Goal: Transaction & Acquisition: Purchase product/service

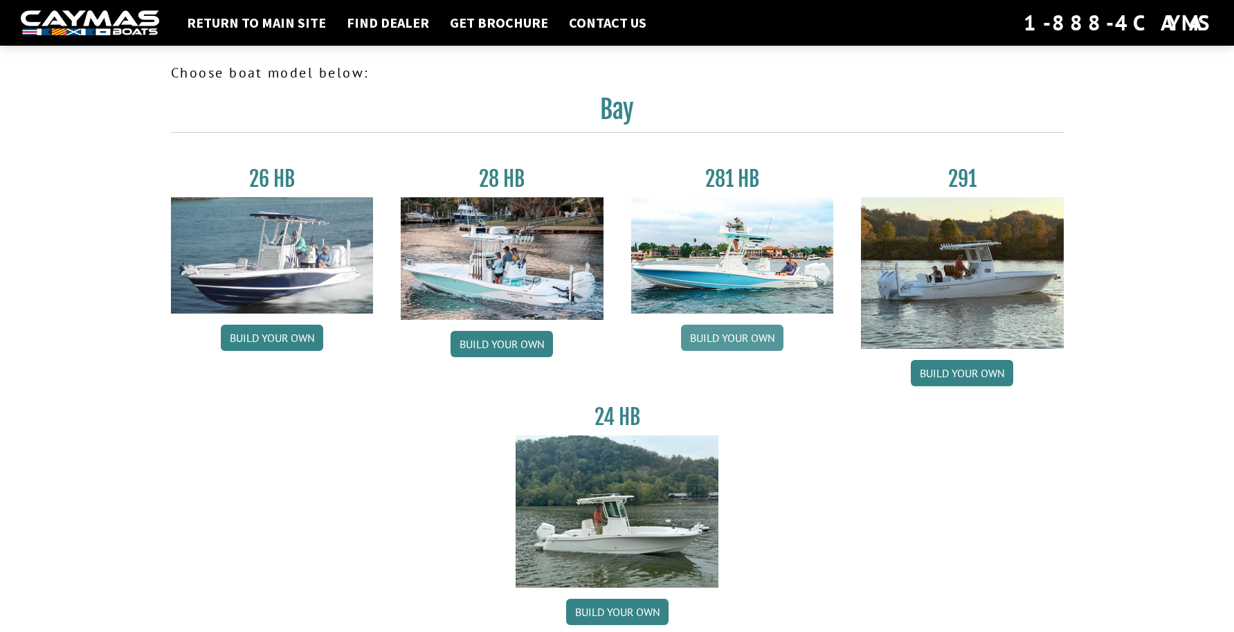
click at [749, 335] on link "Build your own" at bounding box center [732, 337] width 102 height 26
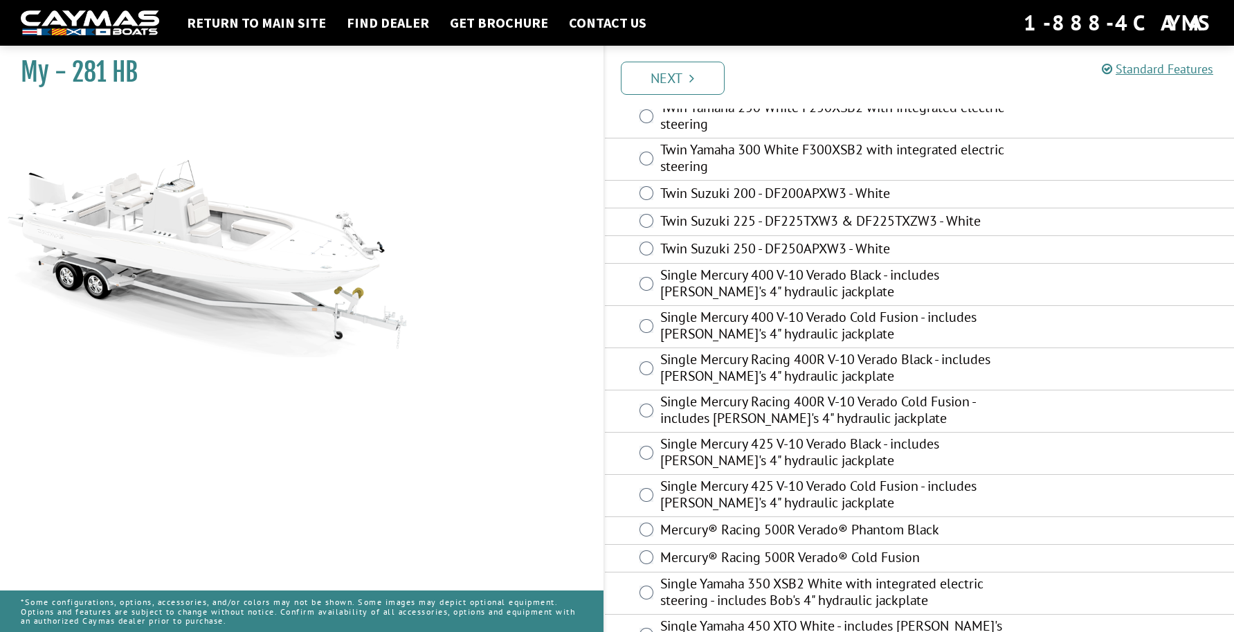
scroll to position [273, 0]
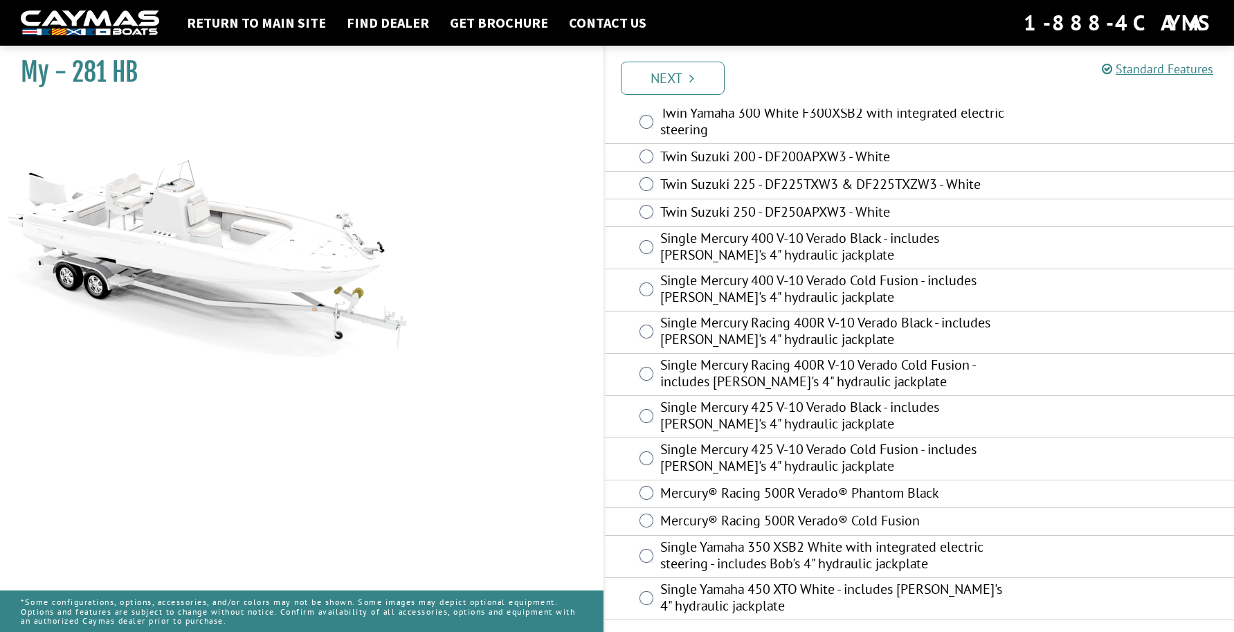
drag, startPoint x: 634, startPoint y: 450, endPoint x: 818, endPoint y: 70, distance: 422.4
click at [818, 70] on ul "Prev Next" at bounding box center [925, 76] width 617 height 35
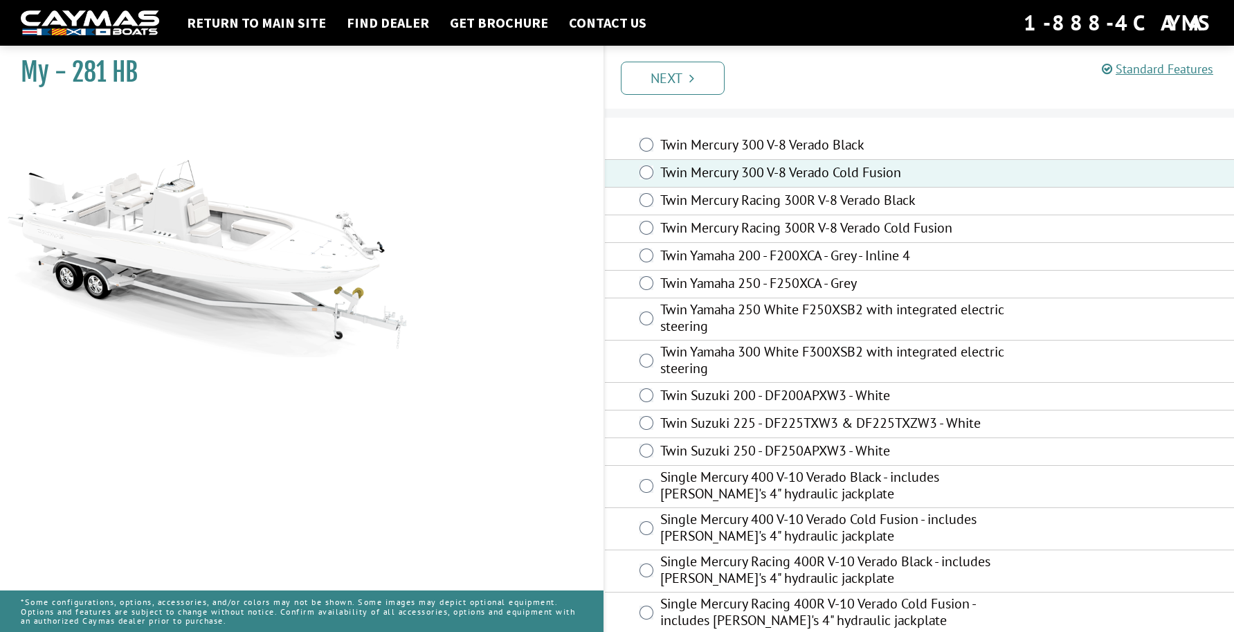
scroll to position [0, 0]
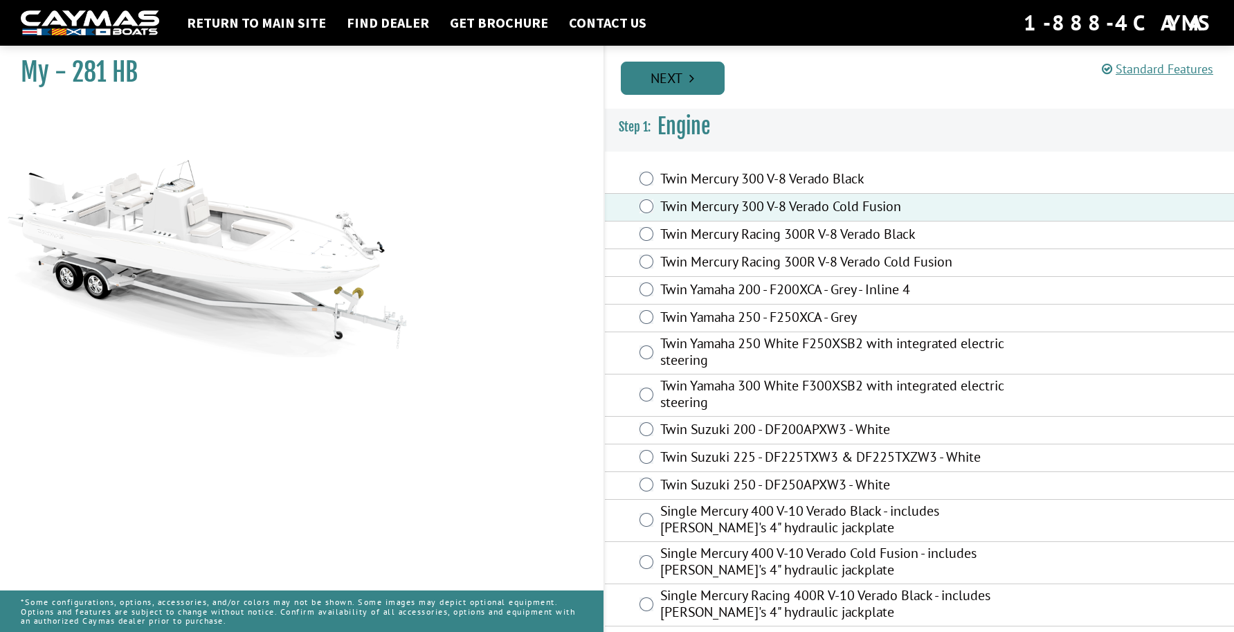
click at [675, 71] on link "Next" at bounding box center [673, 78] width 104 height 33
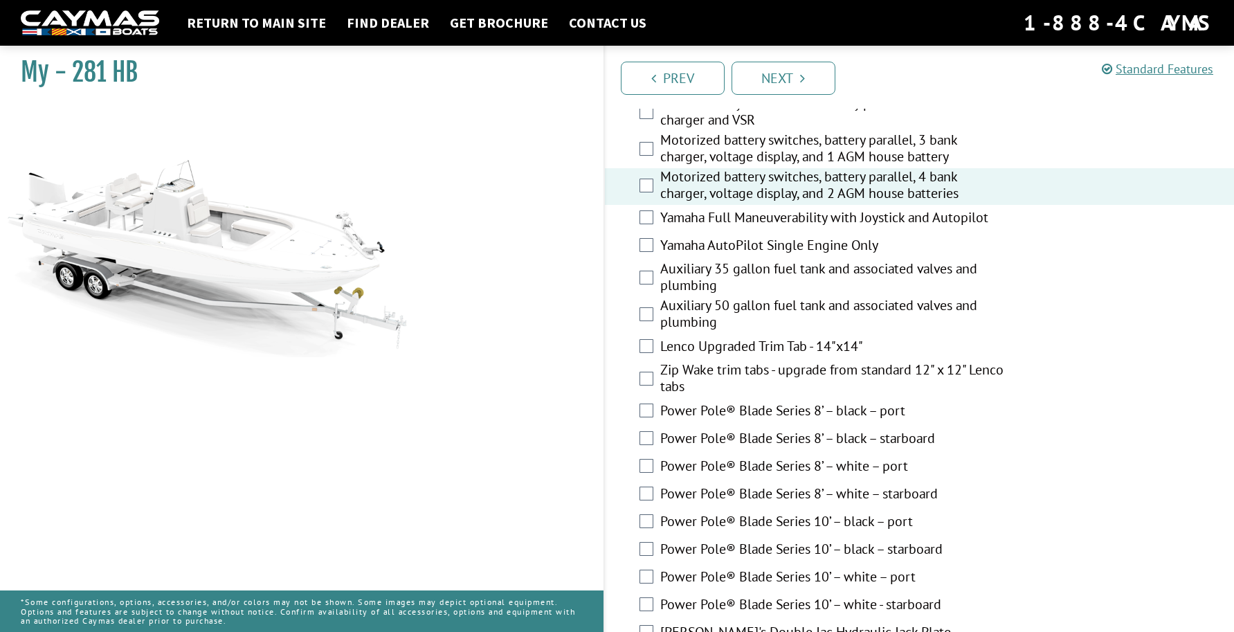
scroll to position [484, 0]
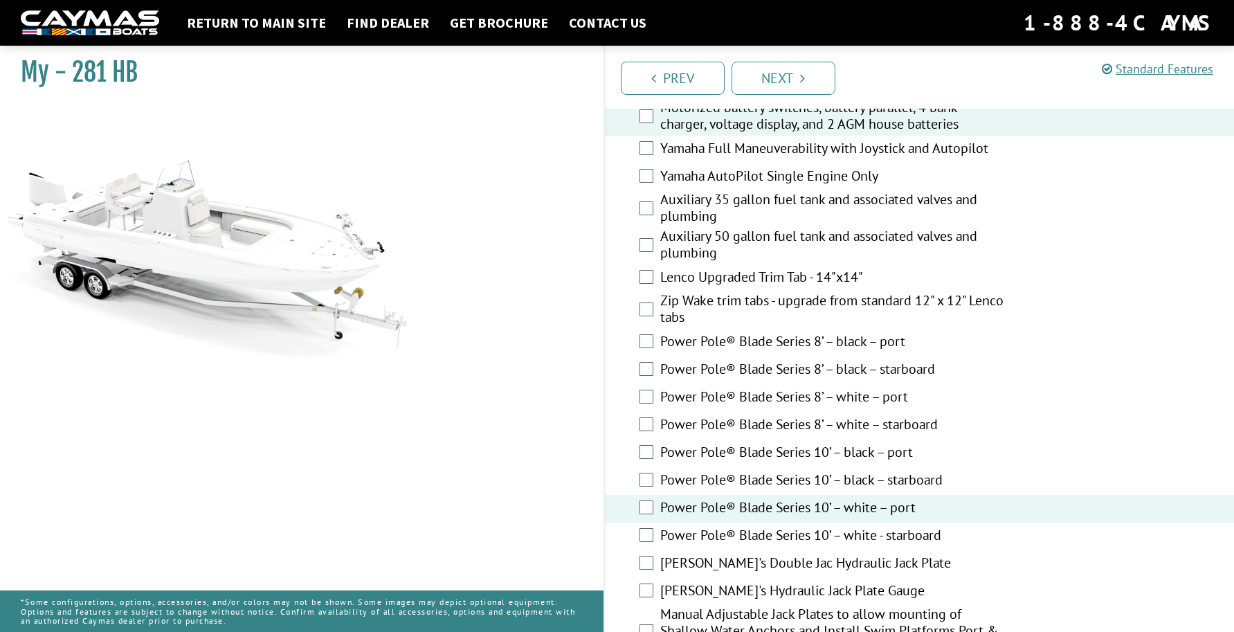
drag, startPoint x: 647, startPoint y: 468, endPoint x: 649, endPoint y: 542, distance: 73.4
click at [649, 542] on div "Power Pole® Blade Series 10’ – white - starboard" at bounding box center [920, 536] width 630 height 28
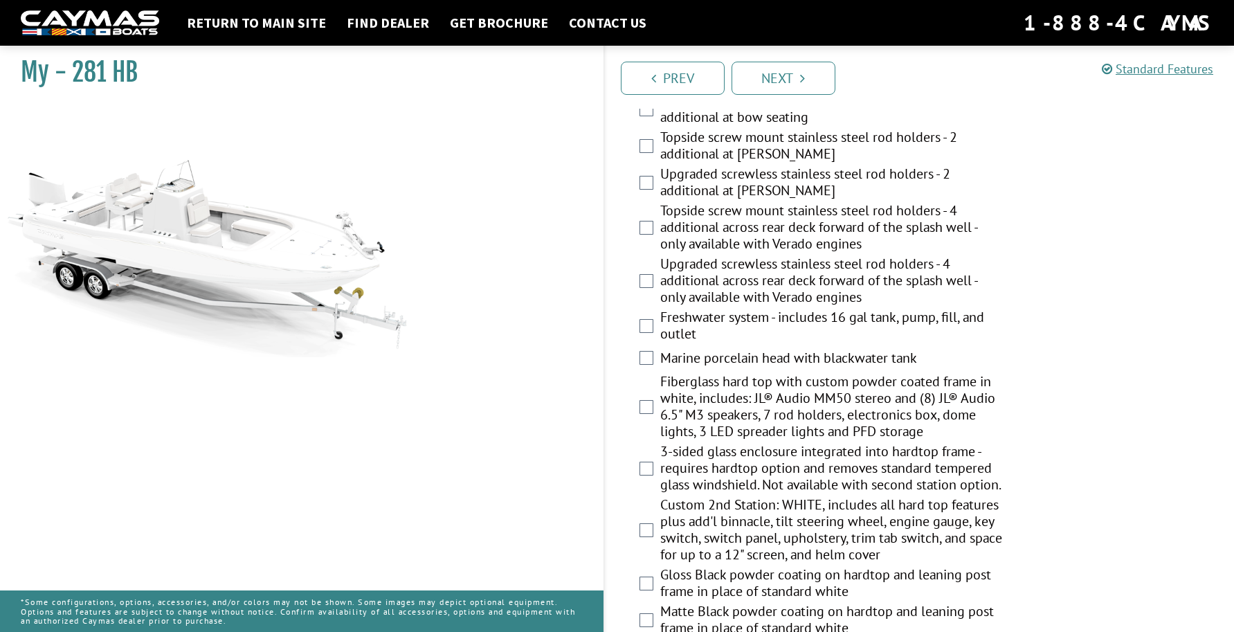
scroll to position [1384, 0]
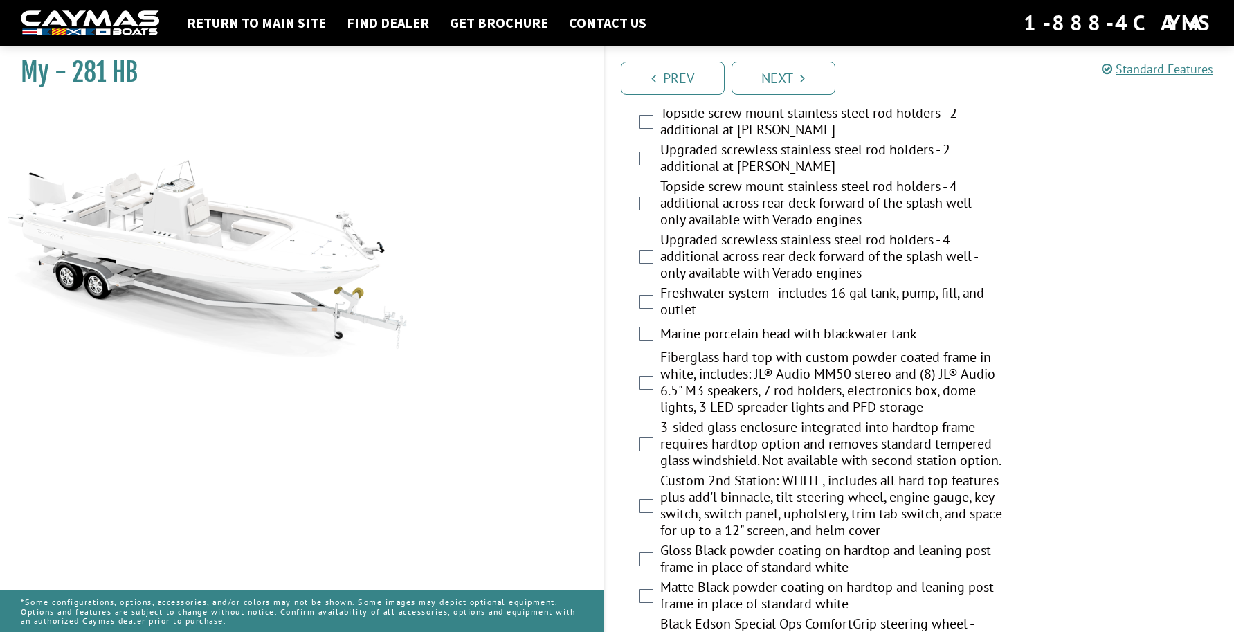
click at [691, 294] on label "Freshwater system - includes 16 gal tank, pump, fill, and outlet" at bounding box center [832, 302] width 345 height 37
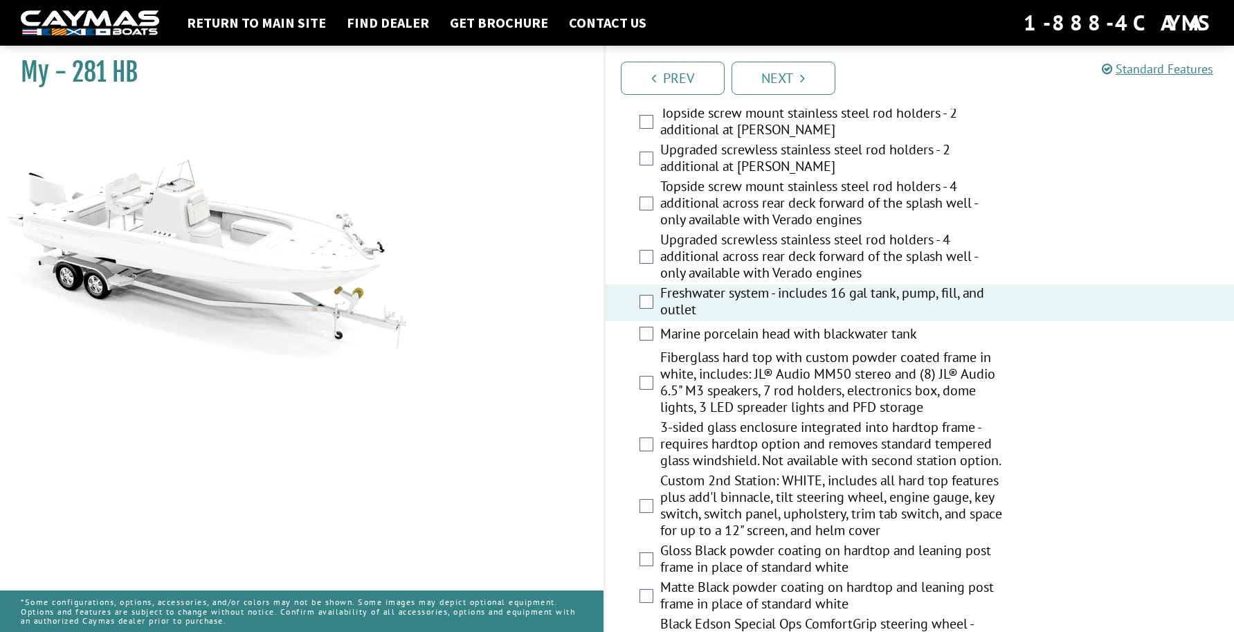
click at [732, 257] on label "Upgraded screwless stainless steel rod holders - 4 additional across rear deck …" at bounding box center [832, 257] width 345 height 53
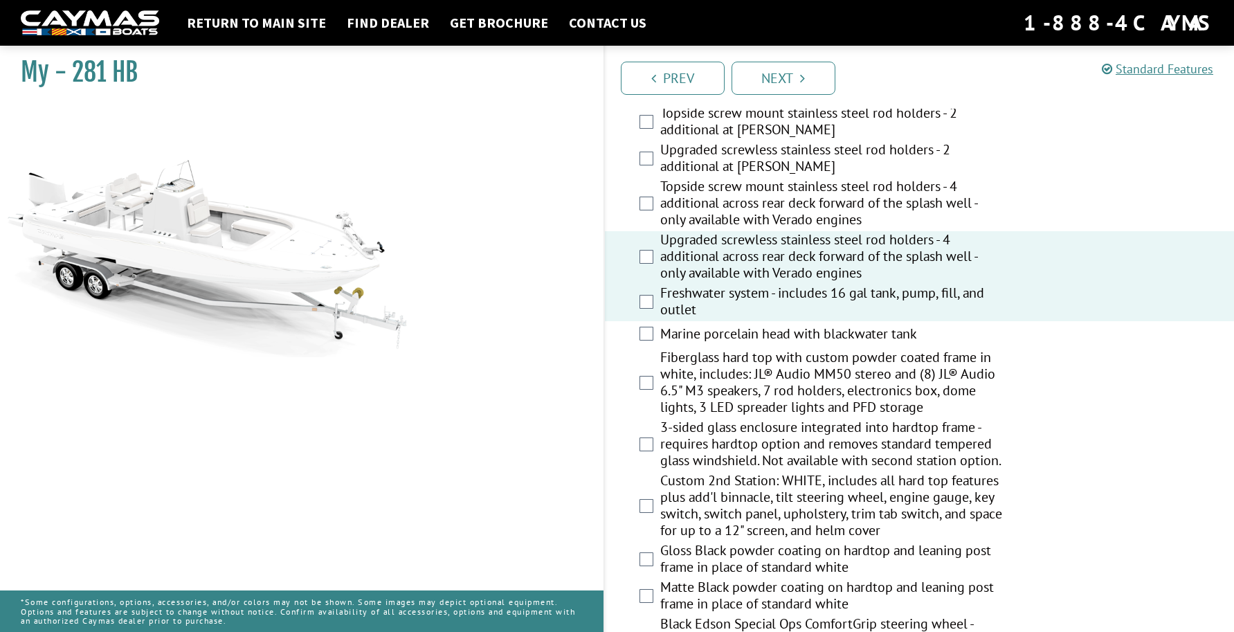
click at [742, 205] on label "Topside screw mount stainless steel rod holders - 4 additional across rear deck…" at bounding box center [832, 204] width 345 height 53
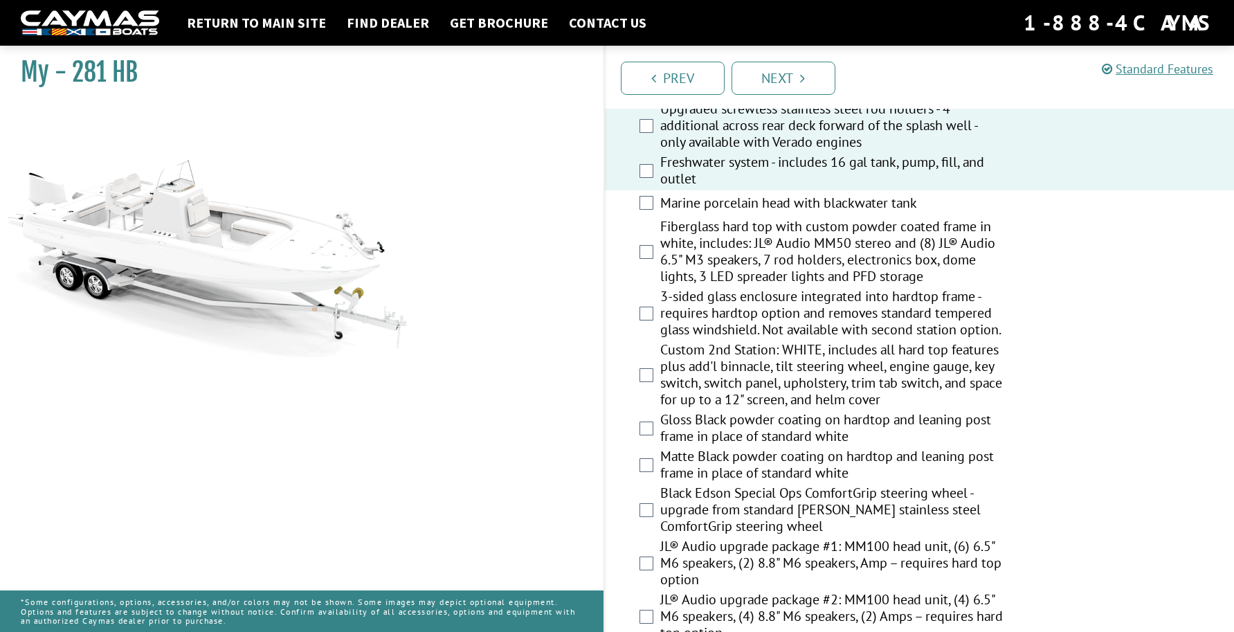
scroll to position [1522, 0]
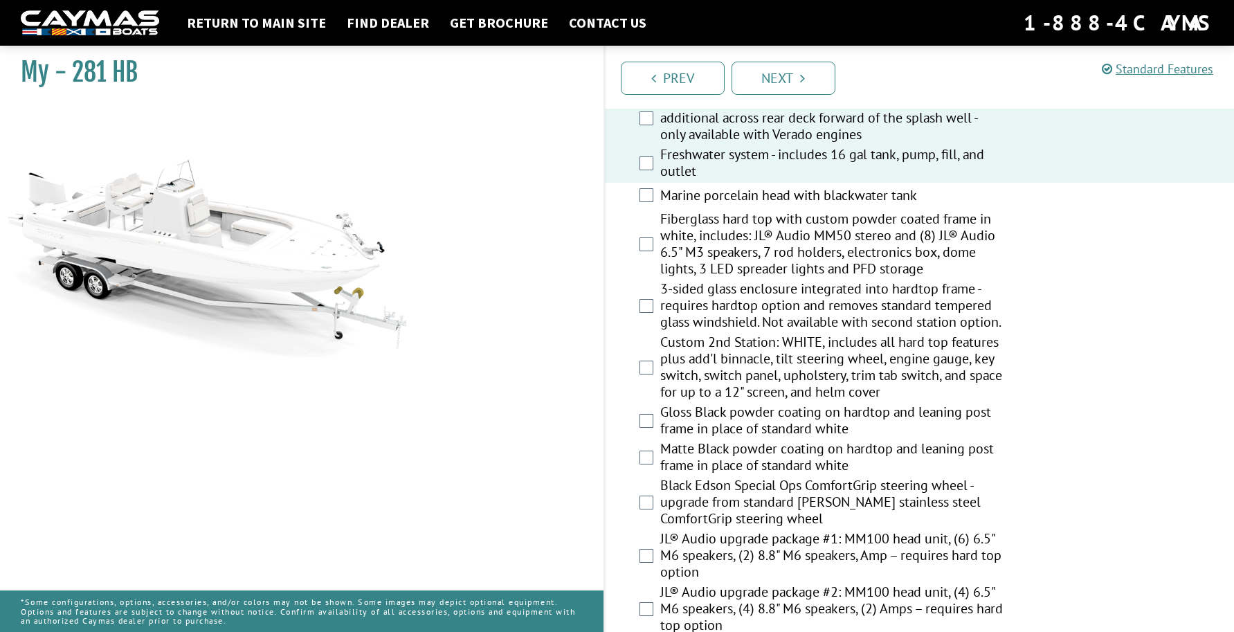
click at [715, 369] on label "Custom 2nd Station: WHITE, includes all hard top features plus add'l binnacle, …" at bounding box center [832, 368] width 345 height 70
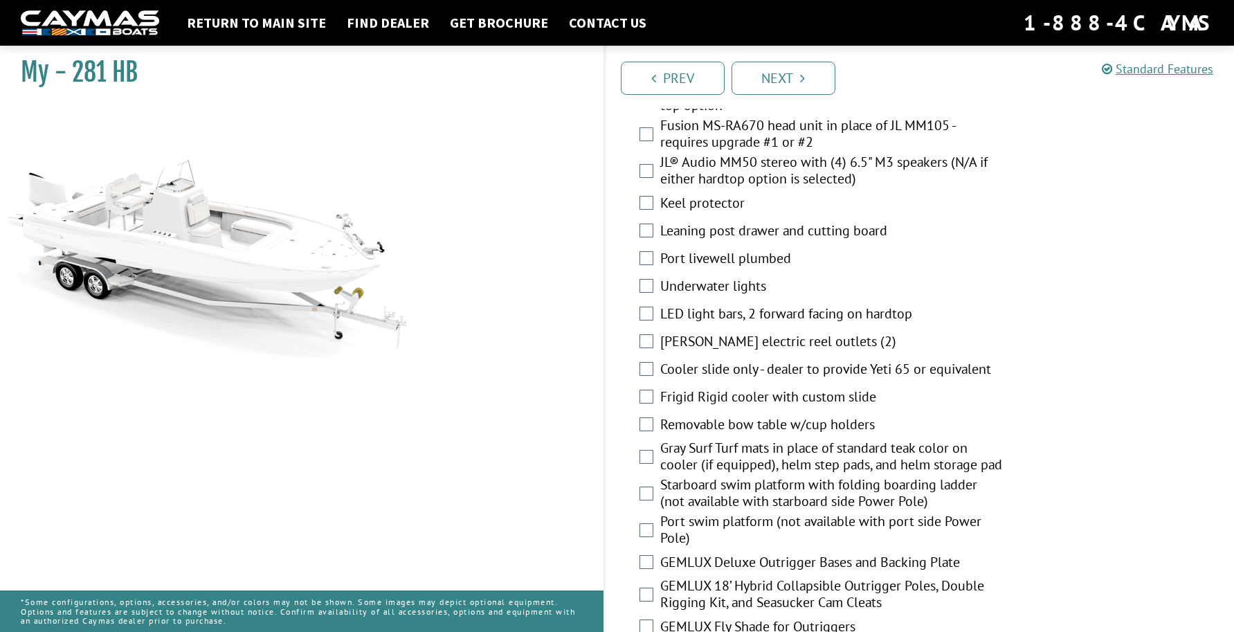
scroll to position [2076, 0]
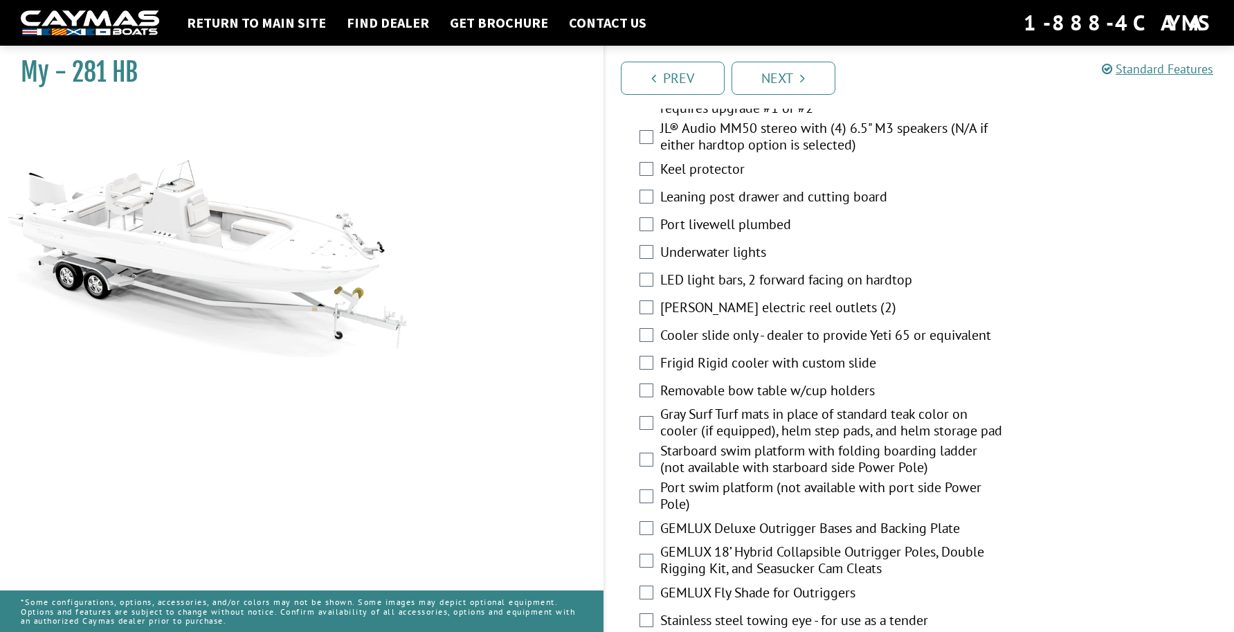
click at [665, 181] on label "Keel protector" at bounding box center [832, 171] width 345 height 20
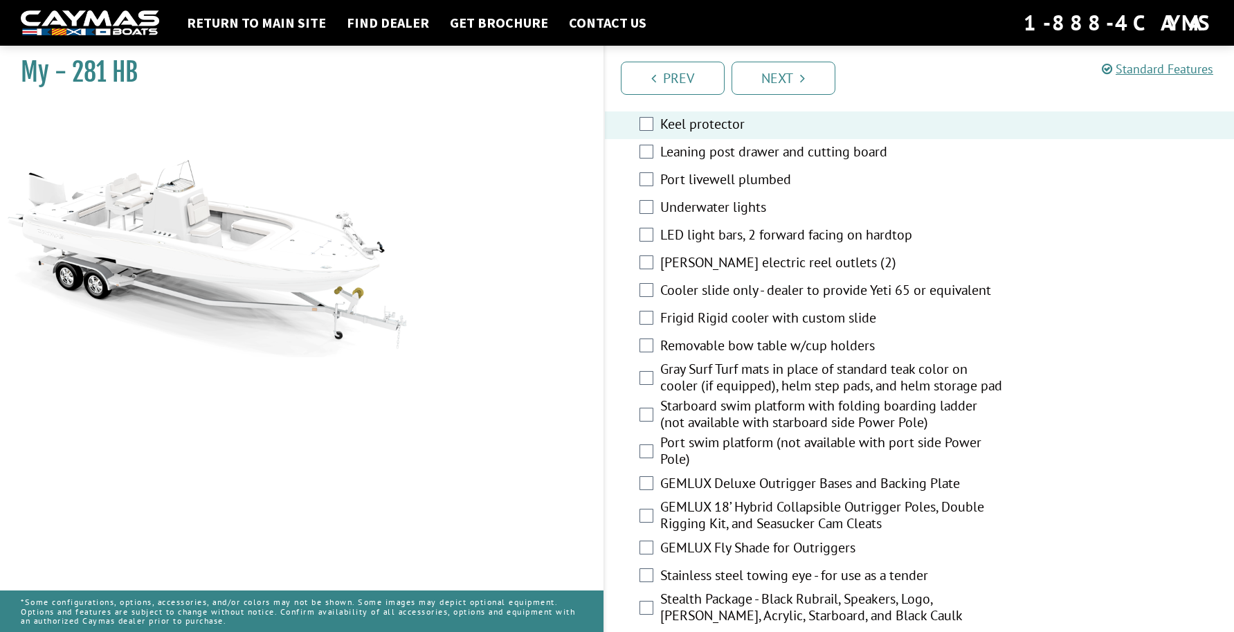
scroll to position [2145, 0]
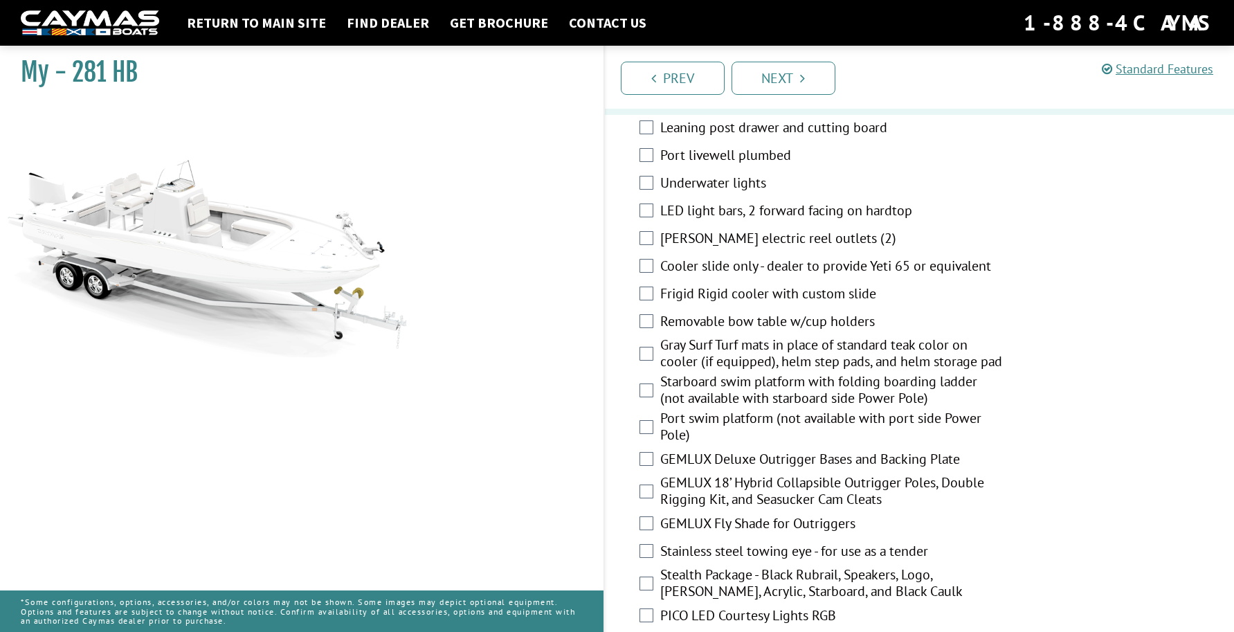
click at [700, 193] on label "Underwater lights" at bounding box center [832, 184] width 345 height 20
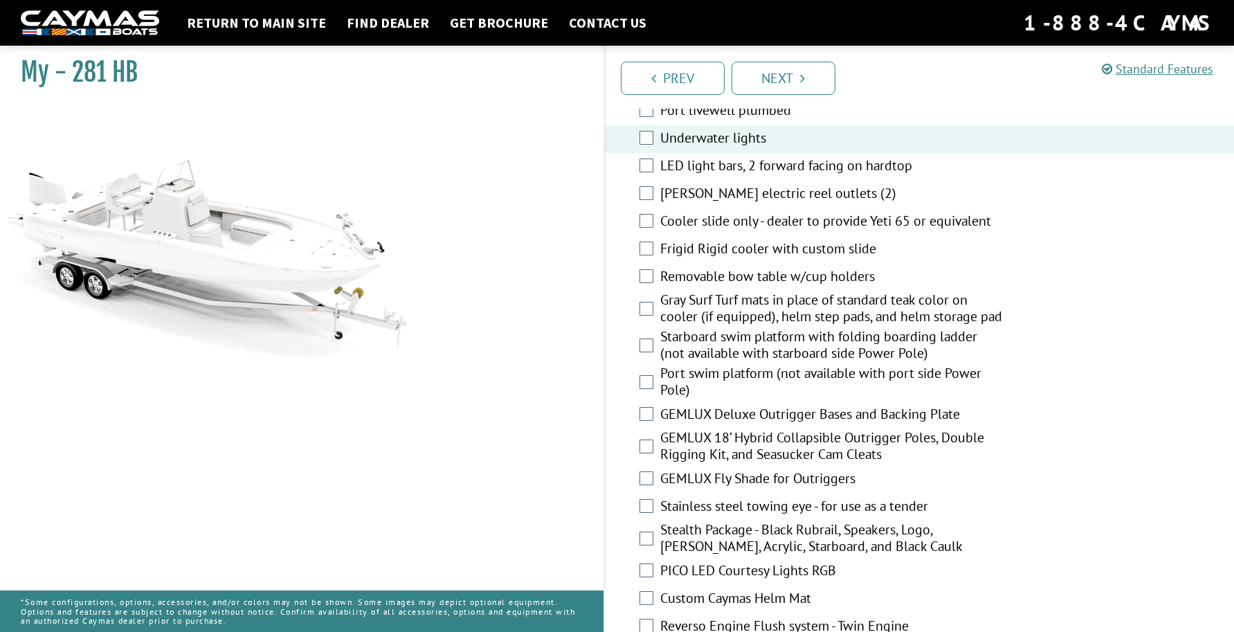
scroll to position [2214, 0]
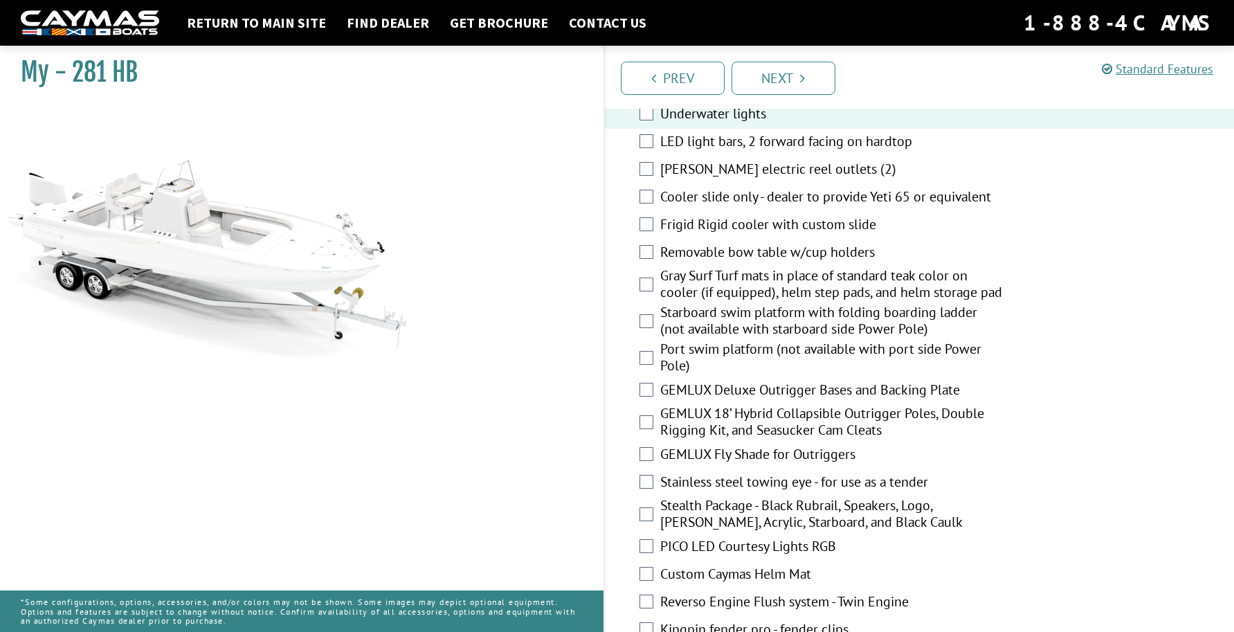
click at [947, 208] on label "Cooler slide only - dealer to provide Yeti 65 or equivalent" at bounding box center [832, 198] width 345 height 20
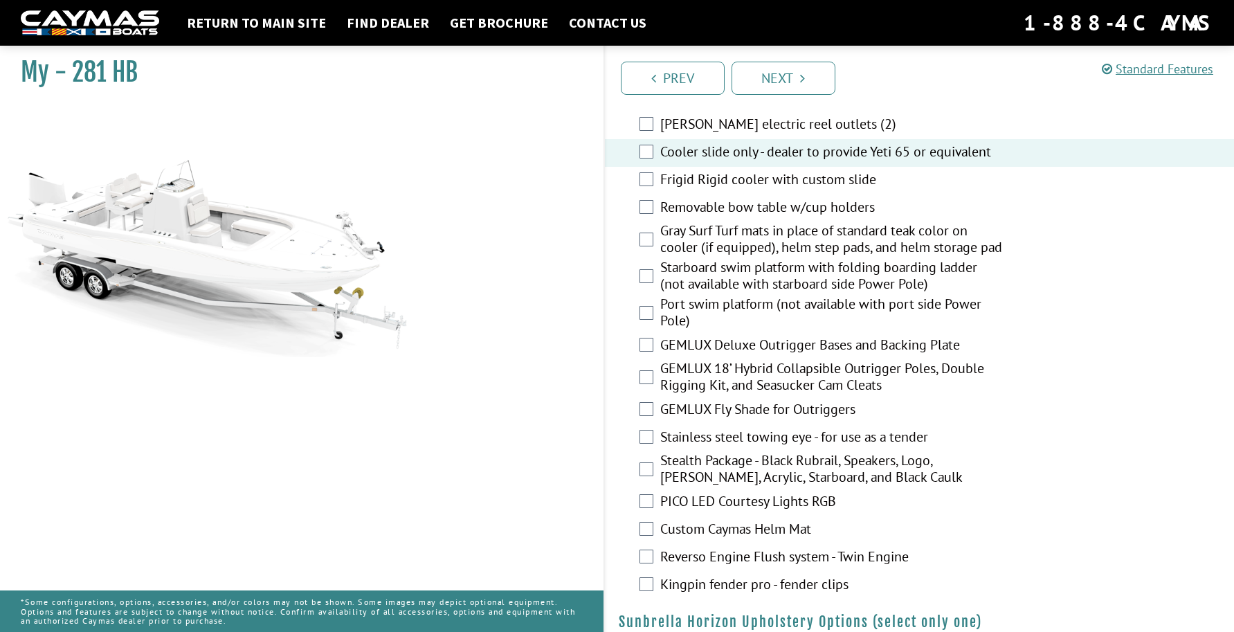
scroll to position [2283, 0]
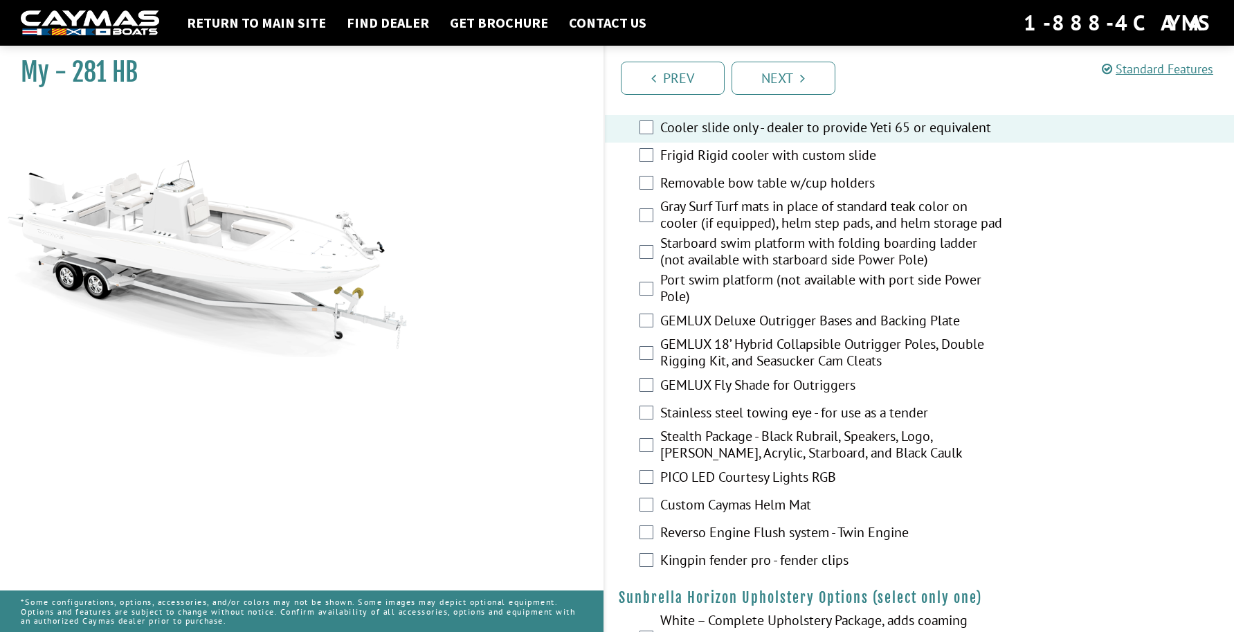
click at [831, 235] on label "Gray Surf Turf mats in place of standard teak color on cooler (if equipped), he…" at bounding box center [832, 216] width 345 height 37
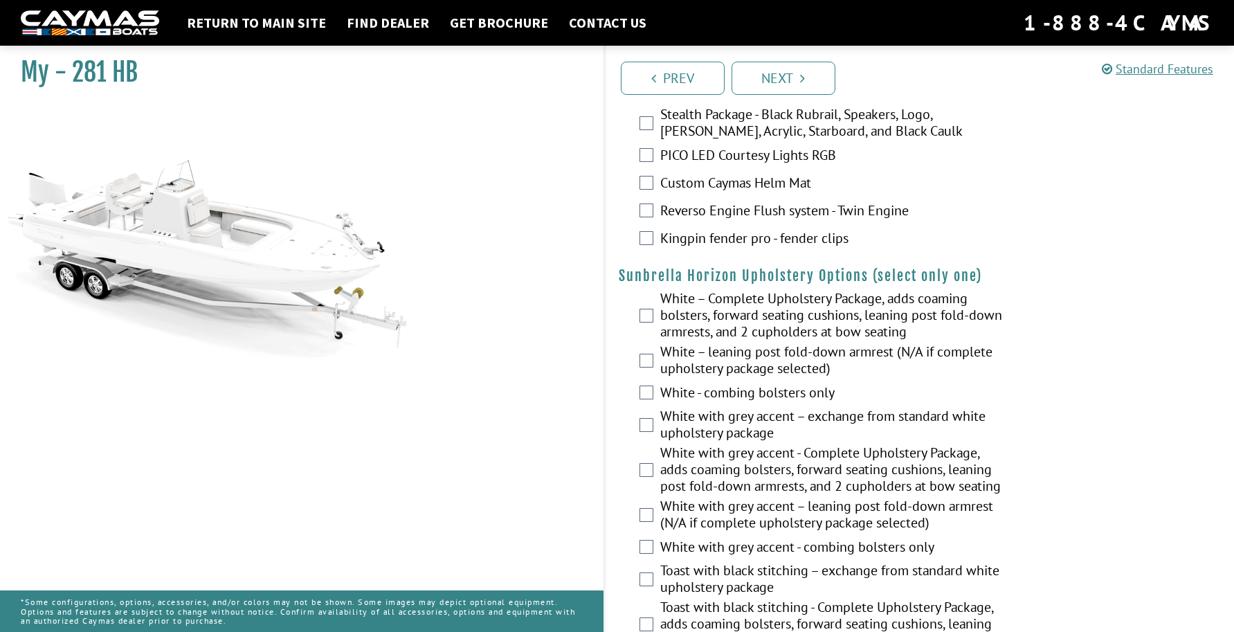
scroll to position [2629, 0]
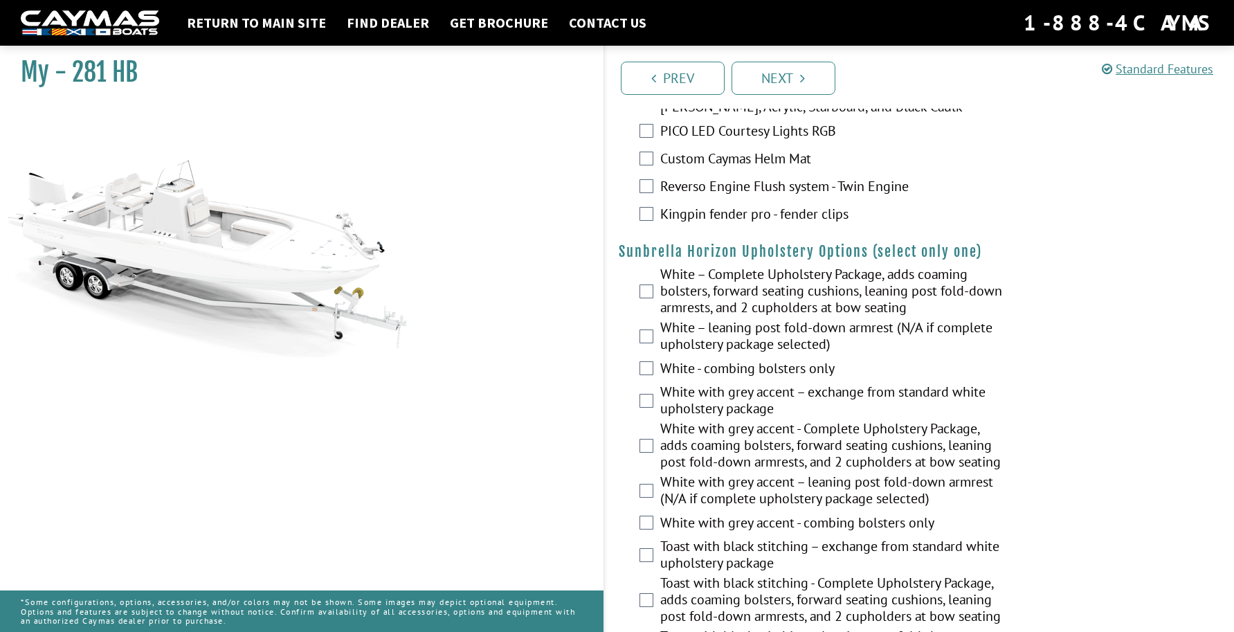
click at [734, 198] on label "Reverso Engine Flush system - Twin Engine" at bounding box center [832, 188] width 345 height 20
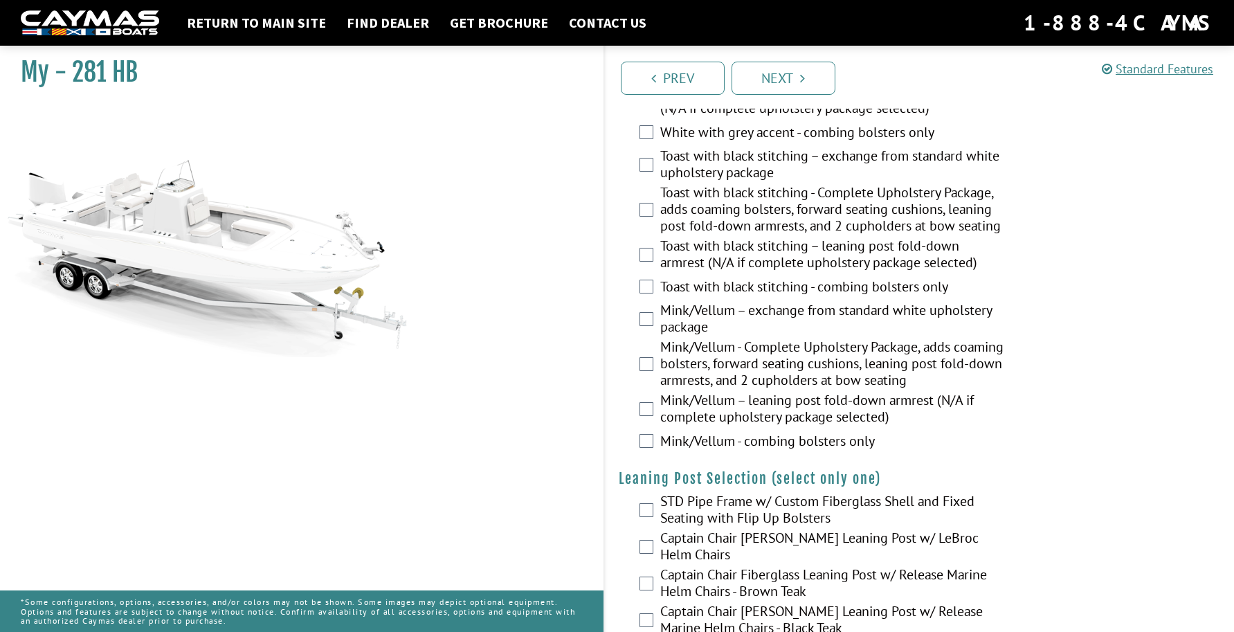
scroll to position [3044, 0]
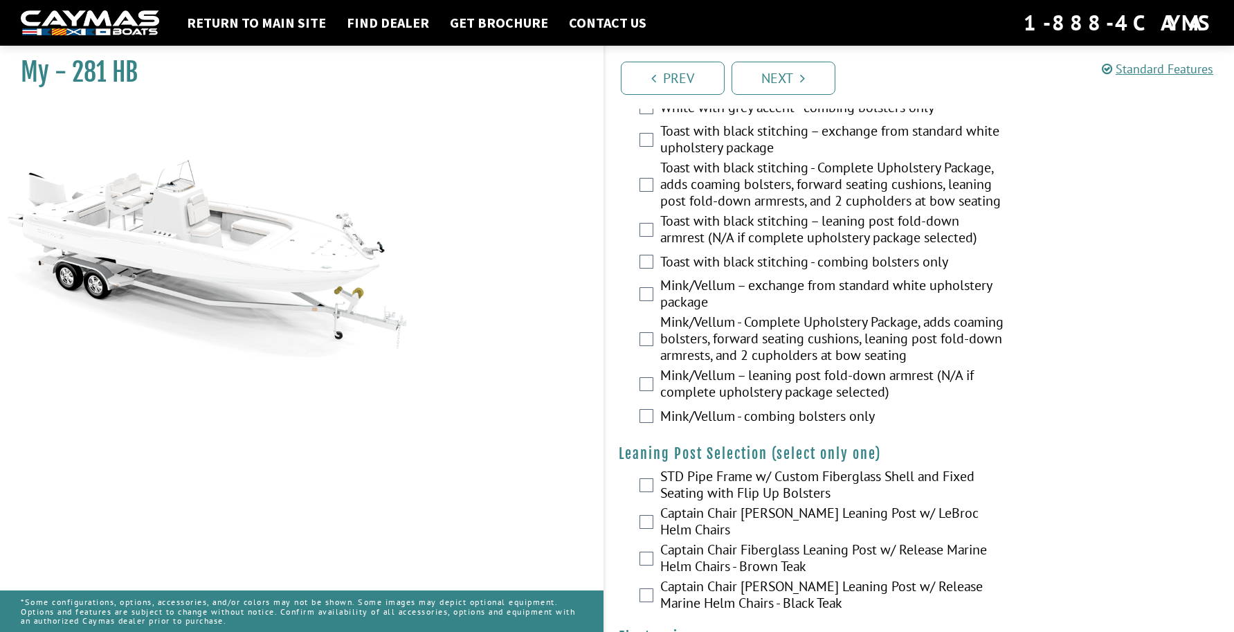
click at [822, 367] on label "Mink/Vellum - Complete Upholstery Package, adds coaming bolsters, forward seati…" at bounding box center [832, 339] width 345 height 53
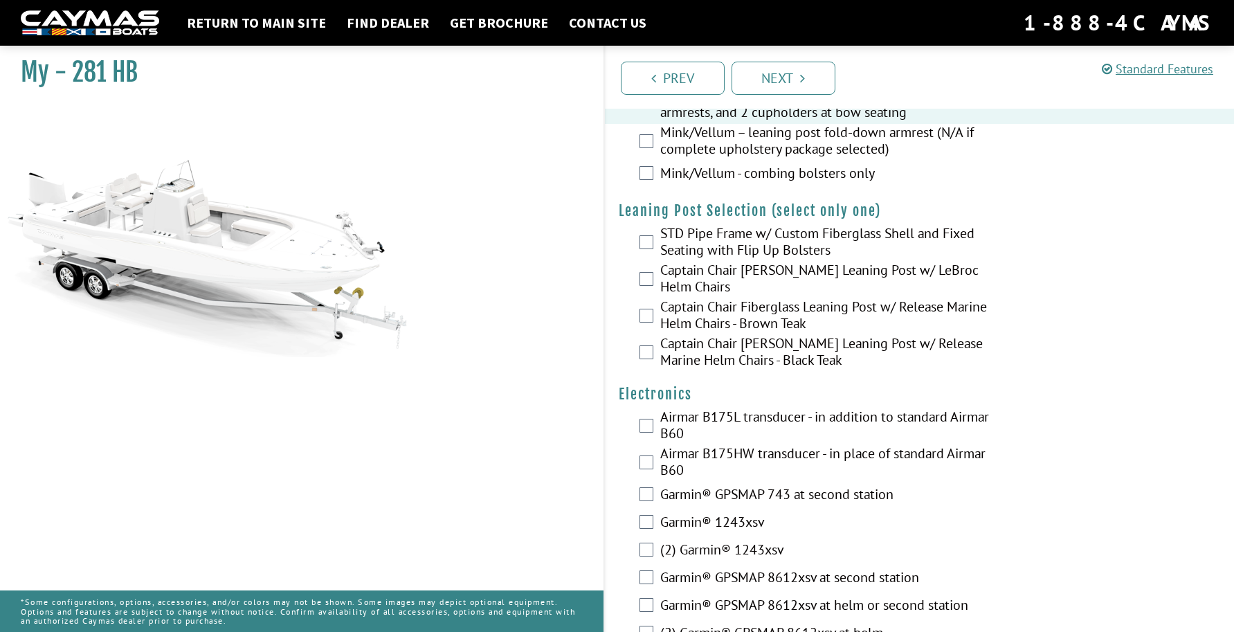
scroll to position [3321, 0]
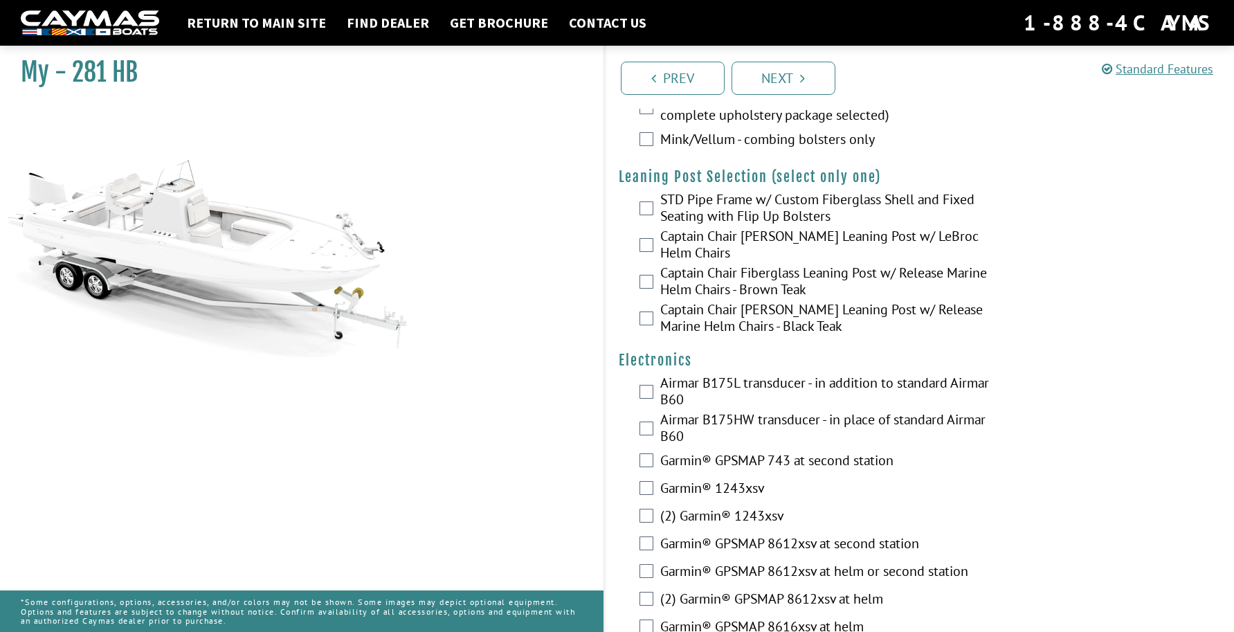
click at [777, 338] on label "Captain Chair Fiberglass Leaning Post w/ Release Marine Helm Chairs - Black Teak" at bounding box center [832, 319] width 345 height 37
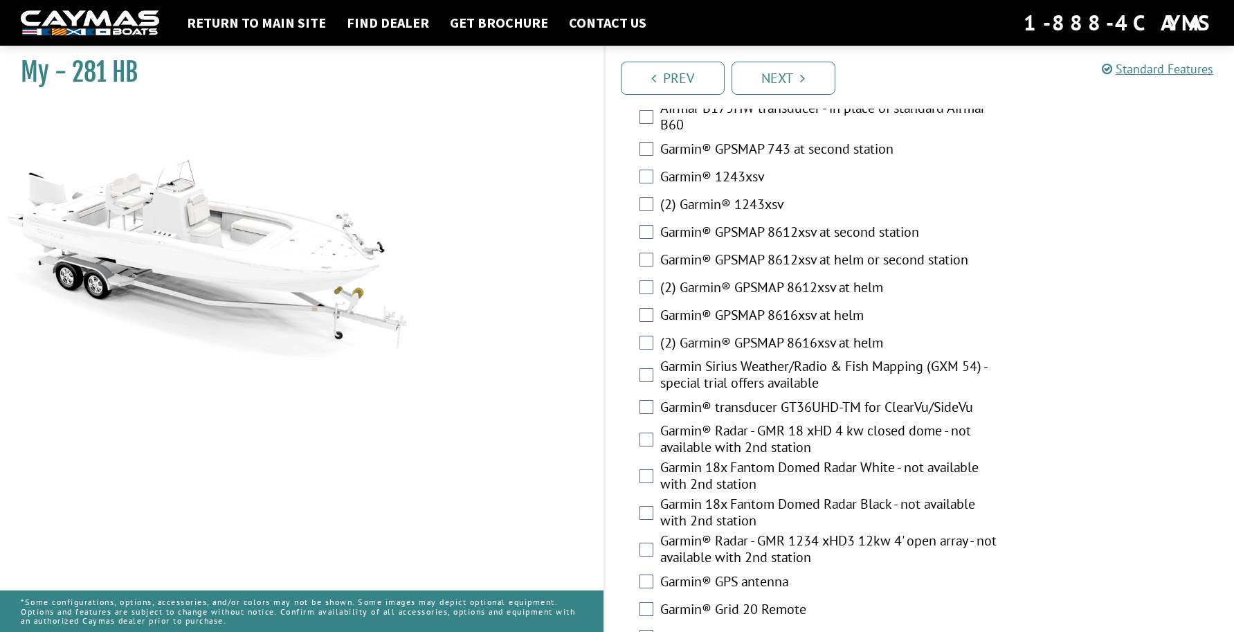
scroll to position [3667, 0]
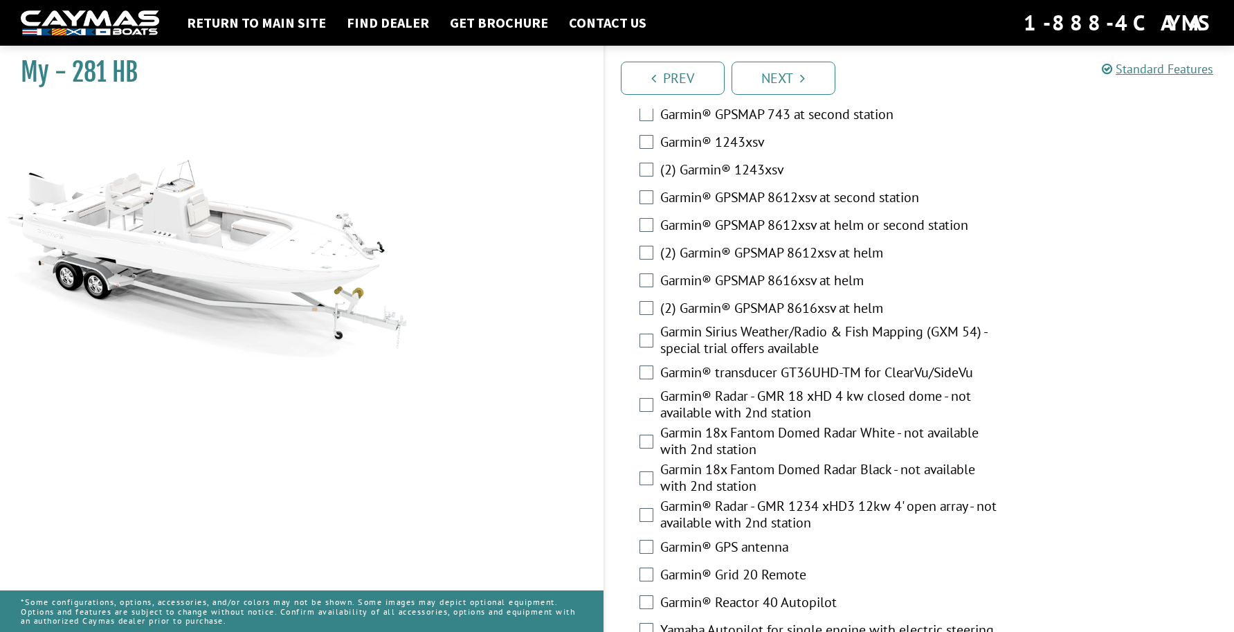
click at [842, 320] on label "(2) Garmin® GPSMAP 8616xsv at helm" at bounding box center [832, 310] width 345 height 20
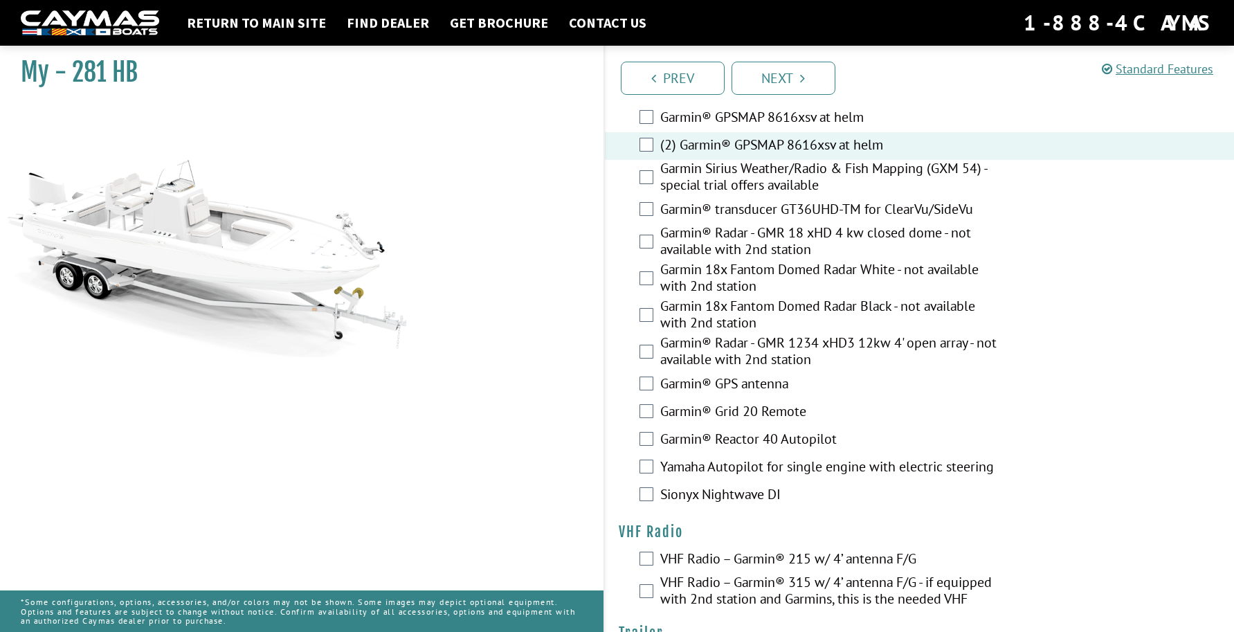
scroll to position [3805, 0]
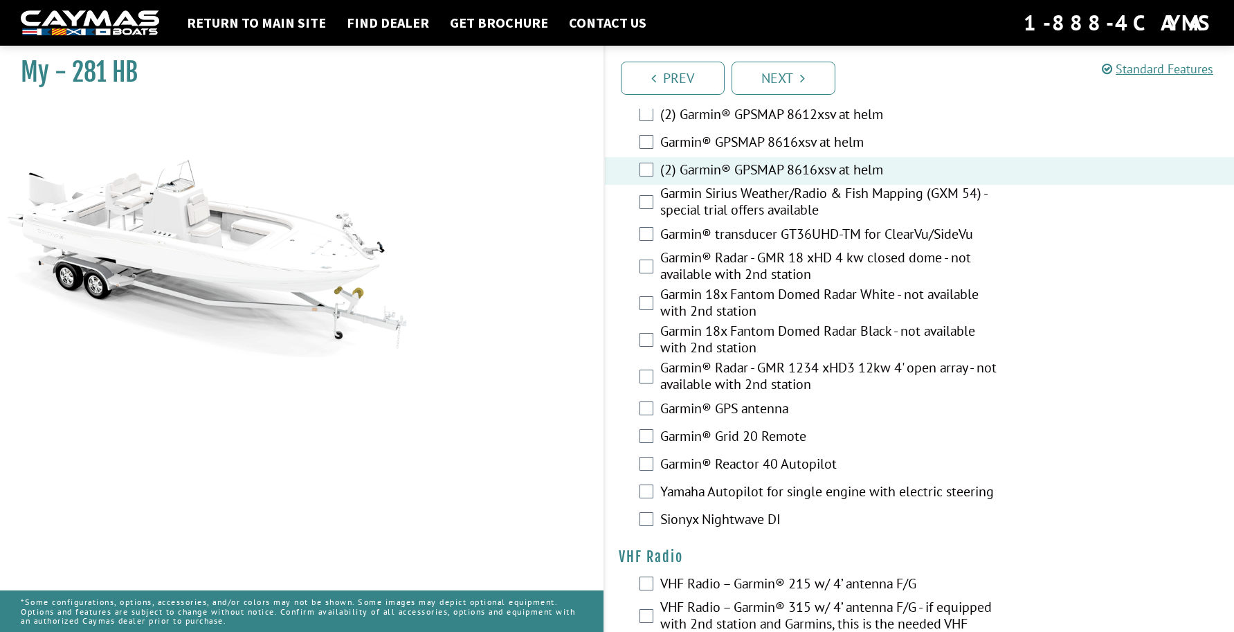
click at [757, 246] on label "Garmin® transducer GT36UHD-TM for ClearVu/SideVu" at bounding box center [832, 236] width 345 height 20
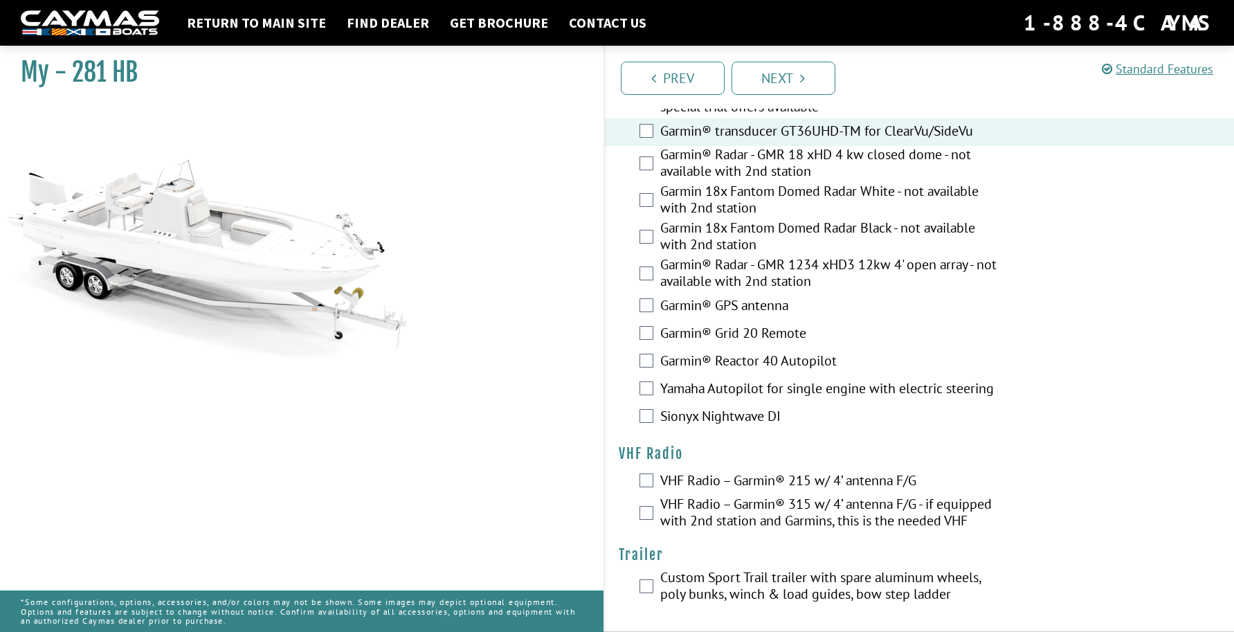
scroll to position [3941, 0]
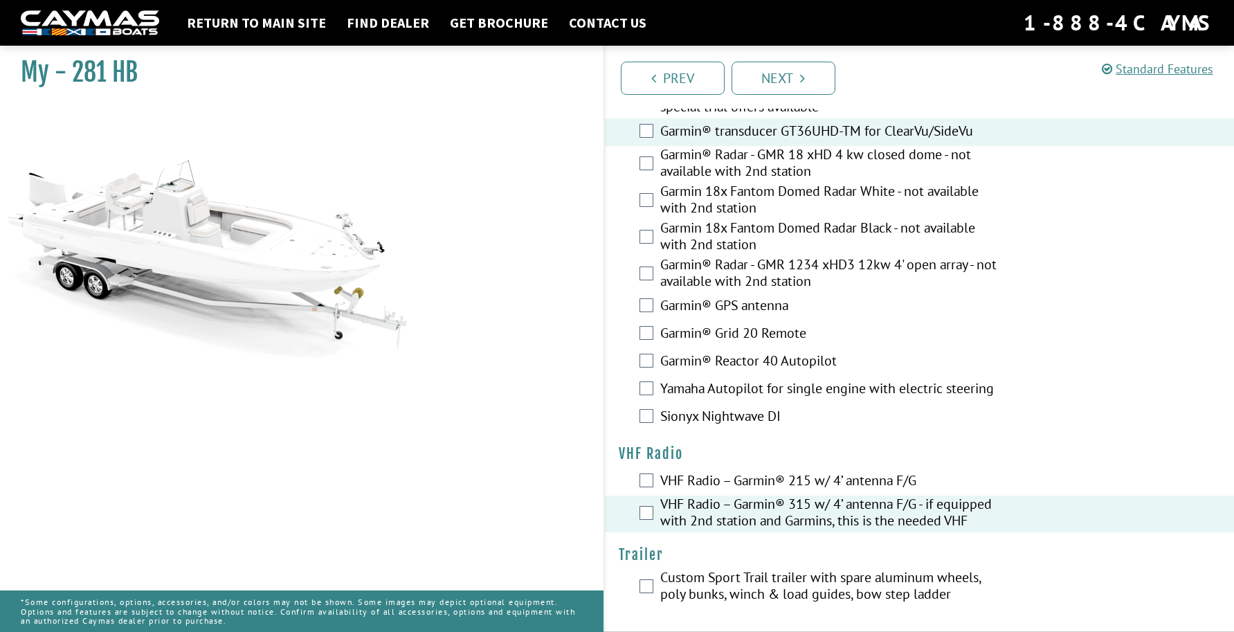
click at [724, 580] on label "Custom Sport Trail trailer with spare aluminum wheels, poly bunks, winch & load…" at bounding box center [832, 587] width 345 height 37
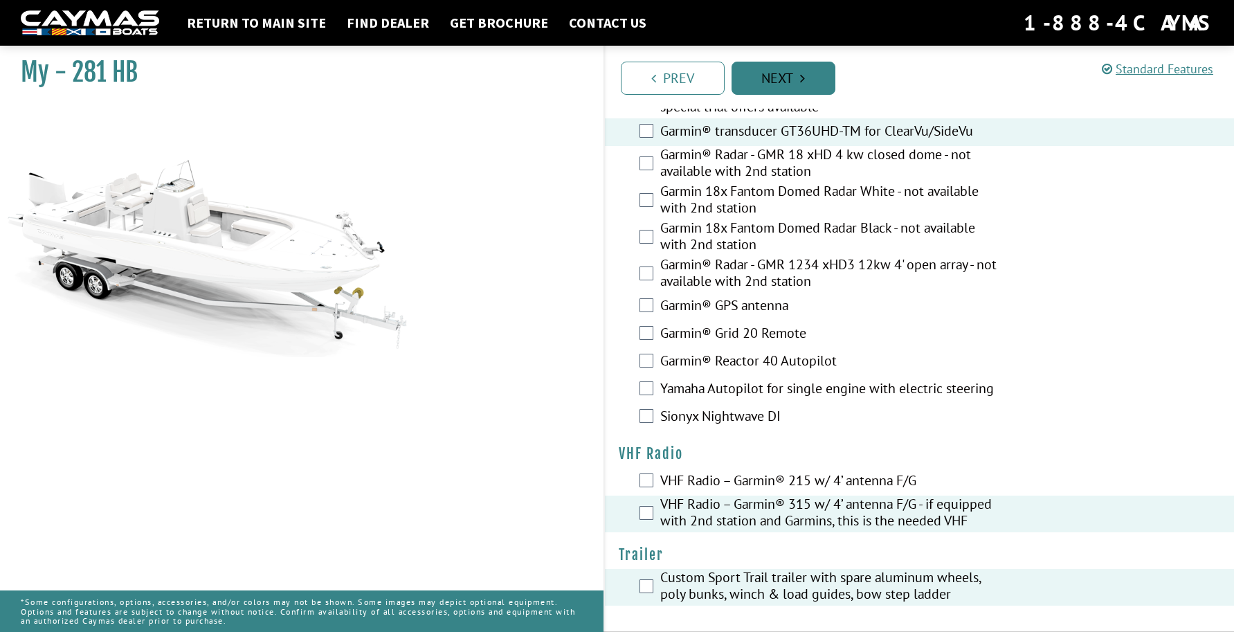
click at [803, 75] on icon "Pagination" at bounding box center [802, 78] width 5 height 14
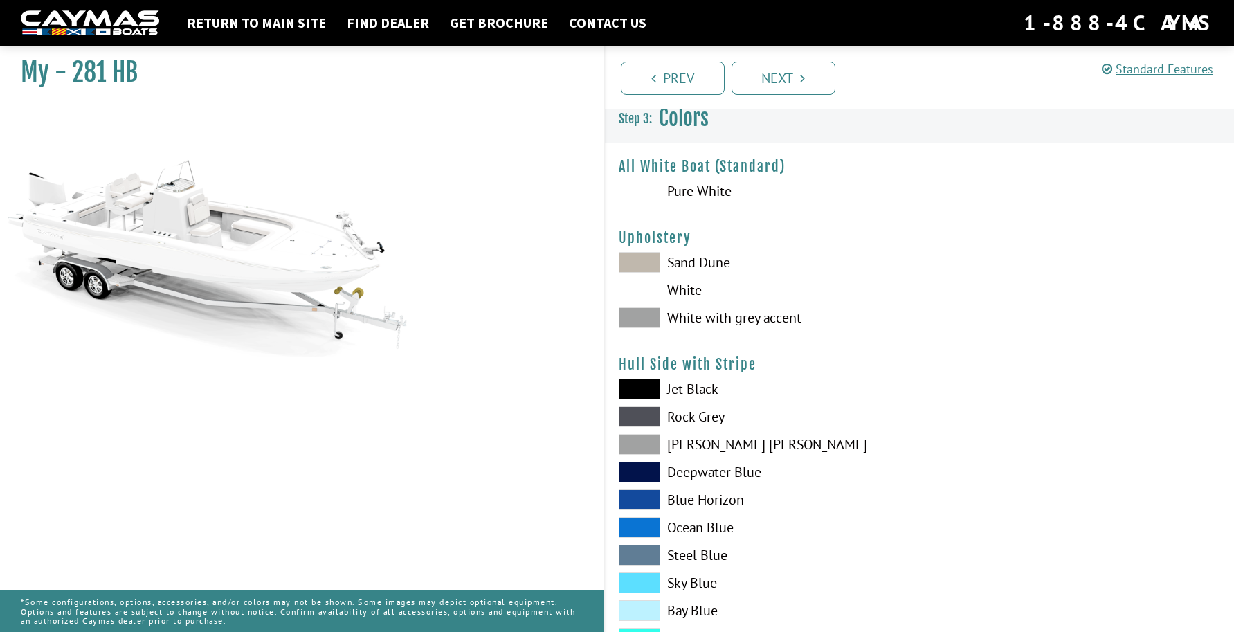
scroll to position [0, 0]
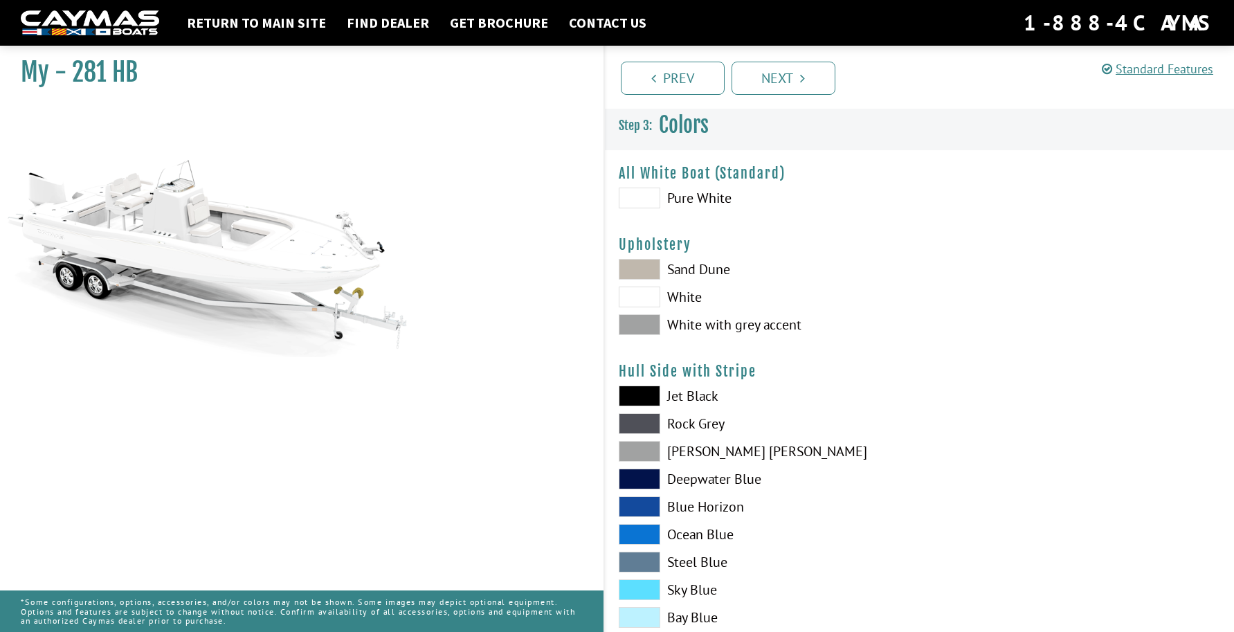
click at [643, 327] on span at bounding box center [640, 324] width 42 height 21
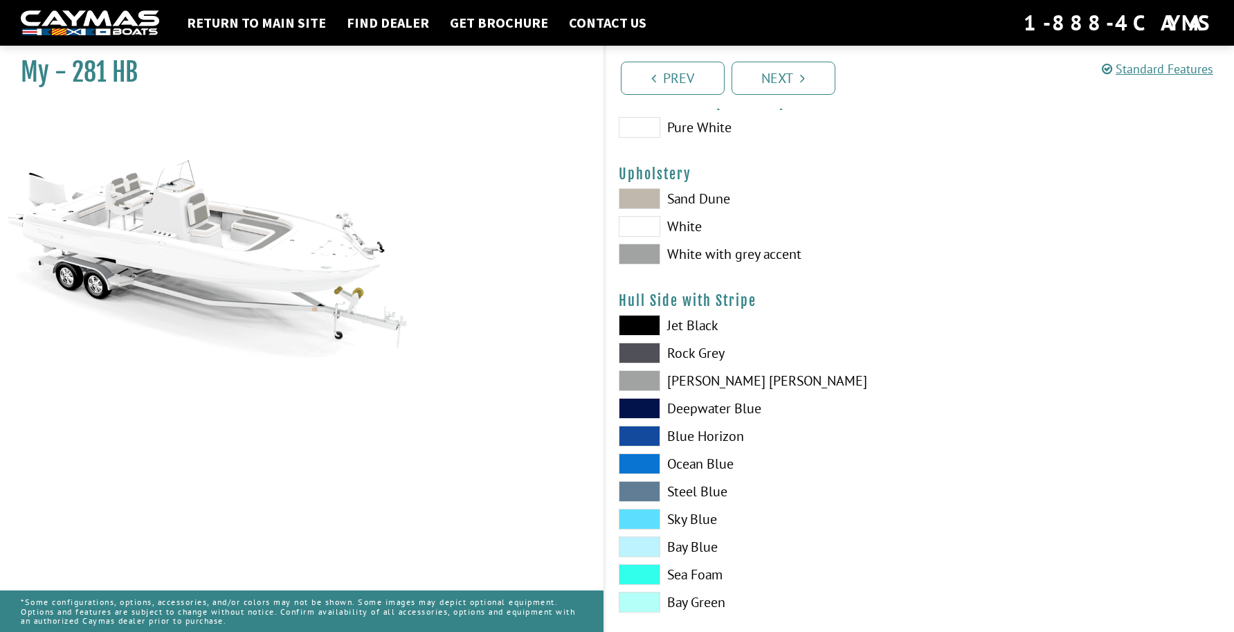
scroll to position [138, 0]
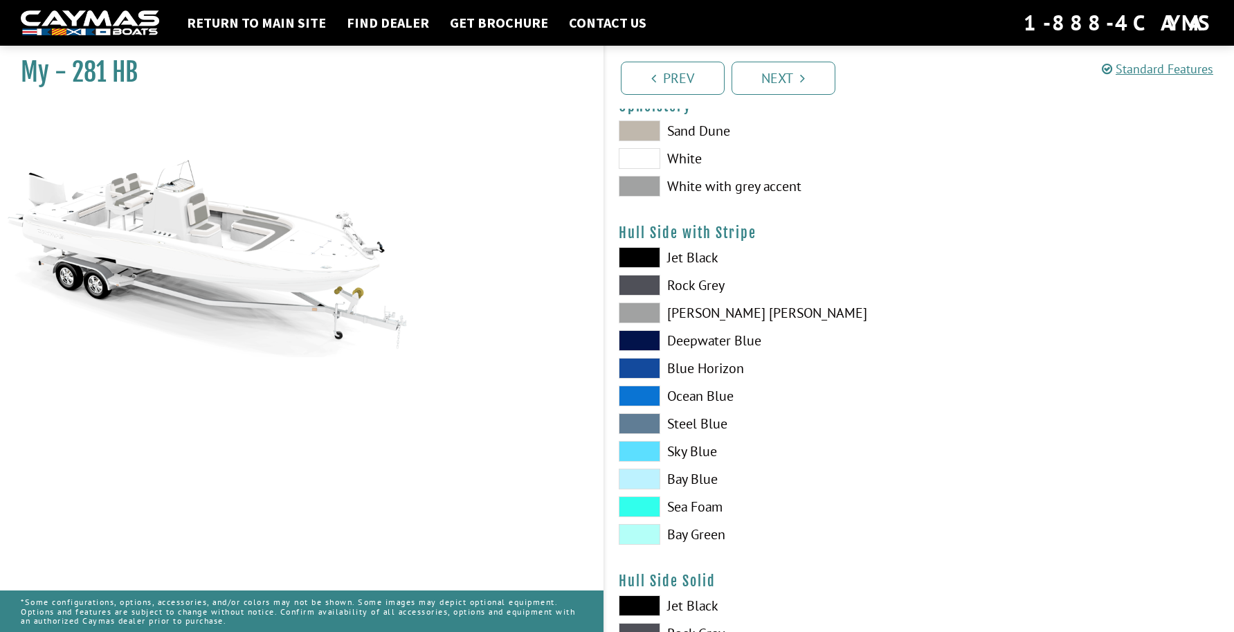
click at [634, 395] on span at bounding box center [640, 395] width 42 height 21
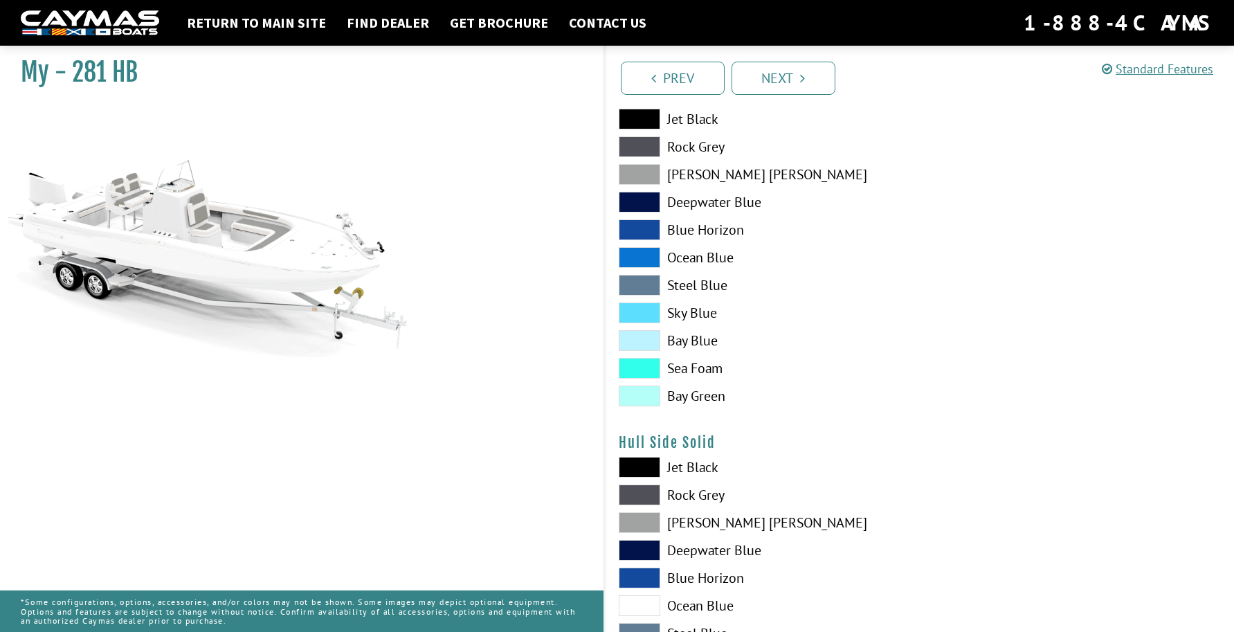
scroll to position [208, 0]
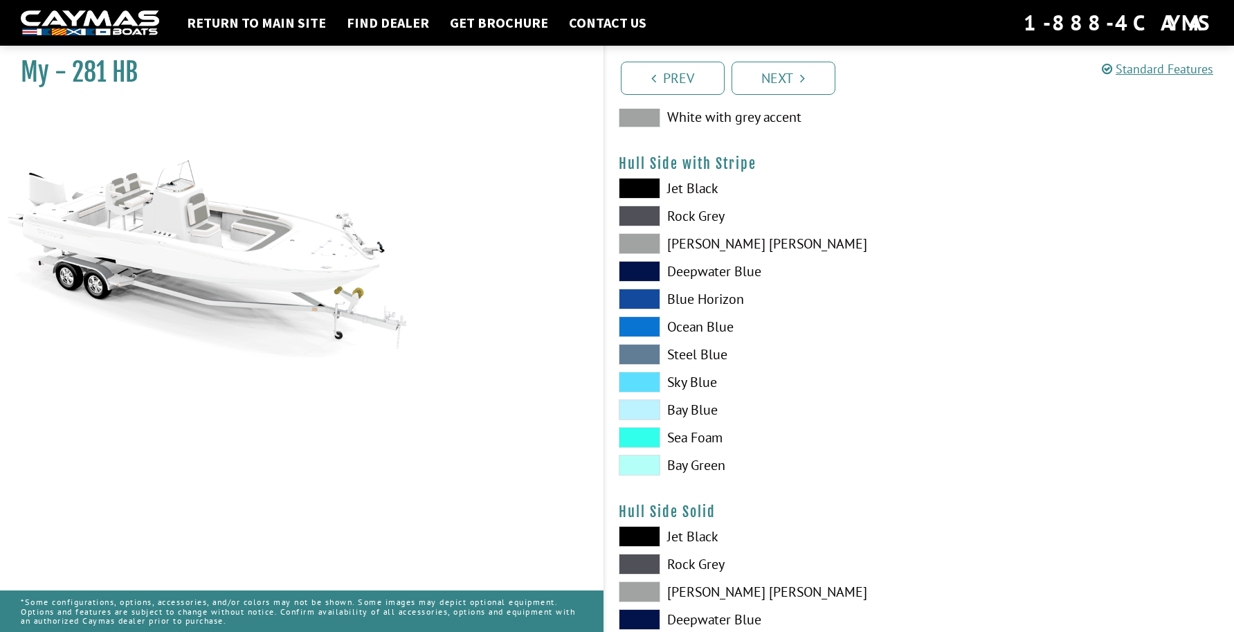
click at [640, 351] on span at bounding box center [640, 354] width 42 height 21
click at [645, 380] on span at bounding box center [640, 382] width 42 height 21
click at [645, 315] on div "Jet Black Rock Grey Dove Gray Deepwater Blue Blue Horizon Ocean Blue" at bounding box center [762, 330] width 315 height 304
click at [646, 329] on span at bounding box center [640, 326] width 42 height 21
click at [643, 295] on span at bounding box center [640, 298] width 42 height 21
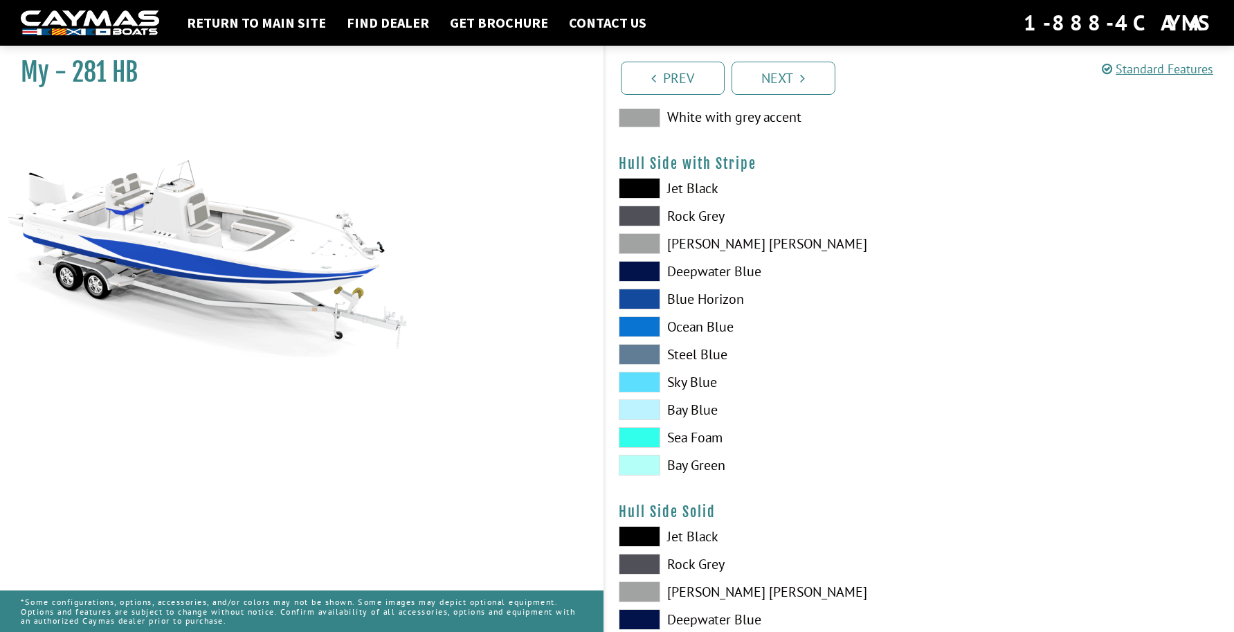
click at [644, 327] on span at bounding box center [640, 326] width 42 height 21
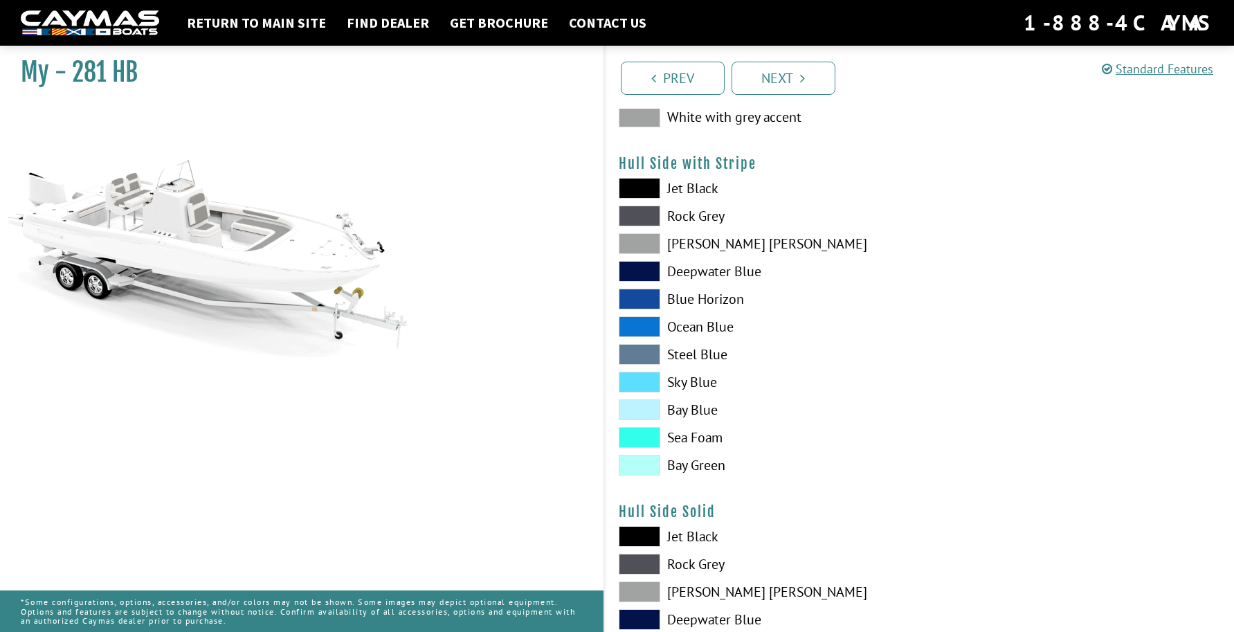
click at [641, 382] on span at bounding box center [640, 382] width 42 height 21
click at [644, 411] on span at bounding box center [640, 409] width 42 height 21
click at [642, 445] on span at bounding box center [640, 437] width 42 height 21
click at [643, 470] on span at bounding box center [640, 465] width 42 height 21
click at [648, 383] on span at bounding box center [640, 382] width 42 height 21
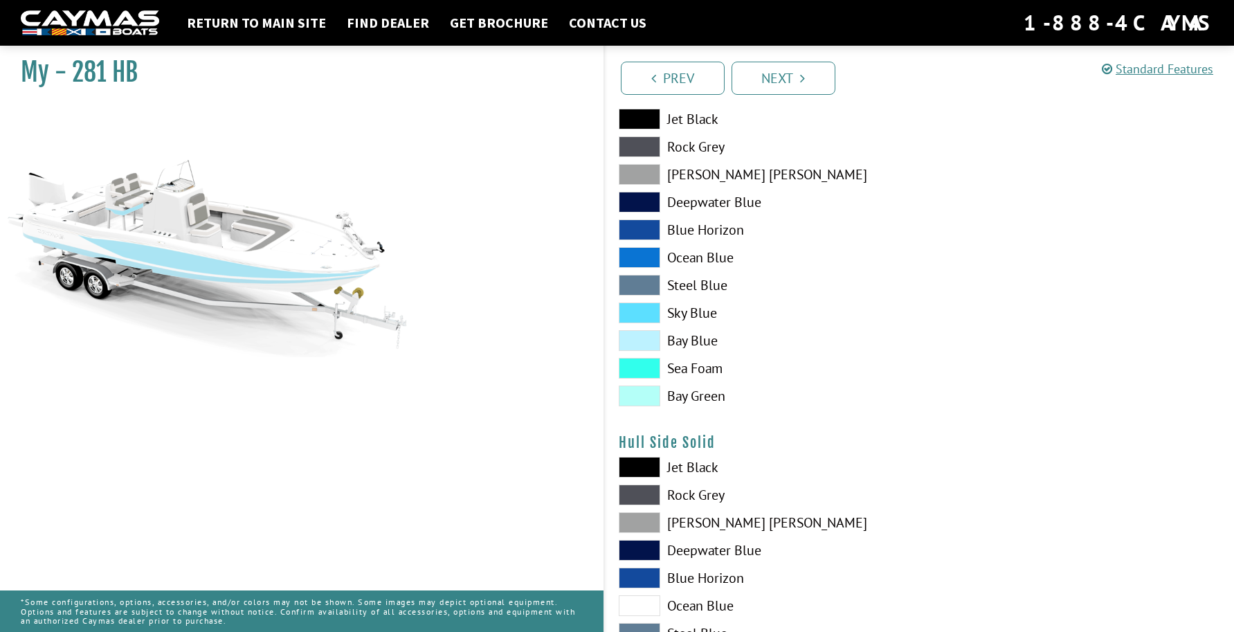
scroll to position [346, 0]
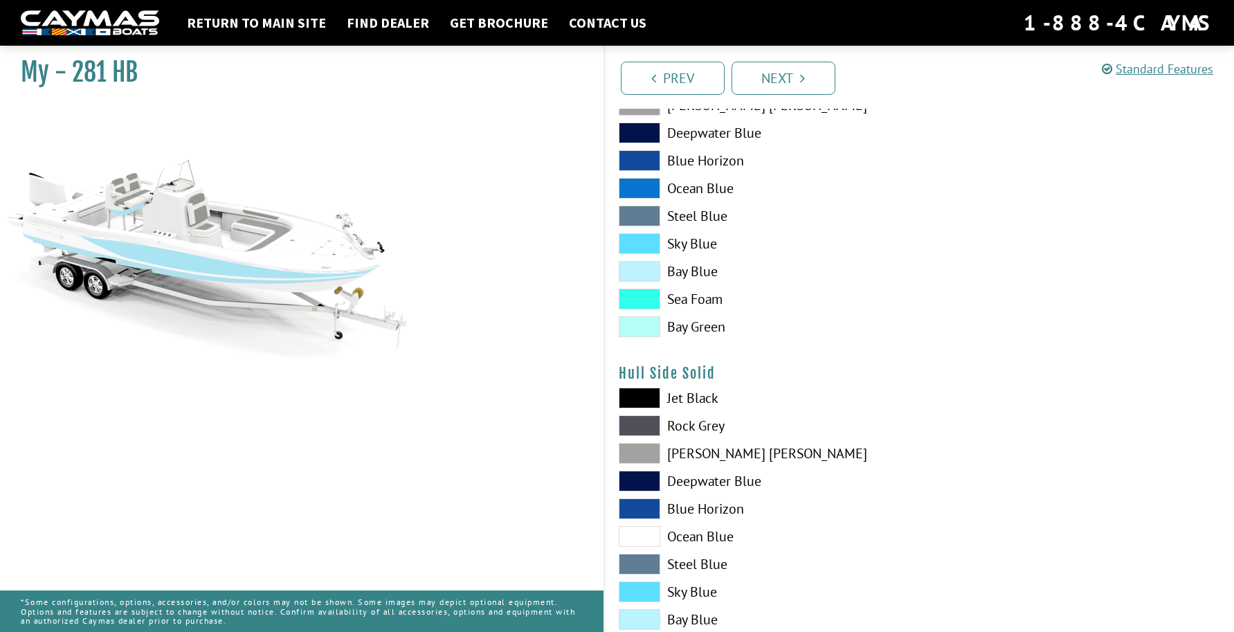
click at [646, 585] on span at bounding box center [640, 591] width 42 height 21
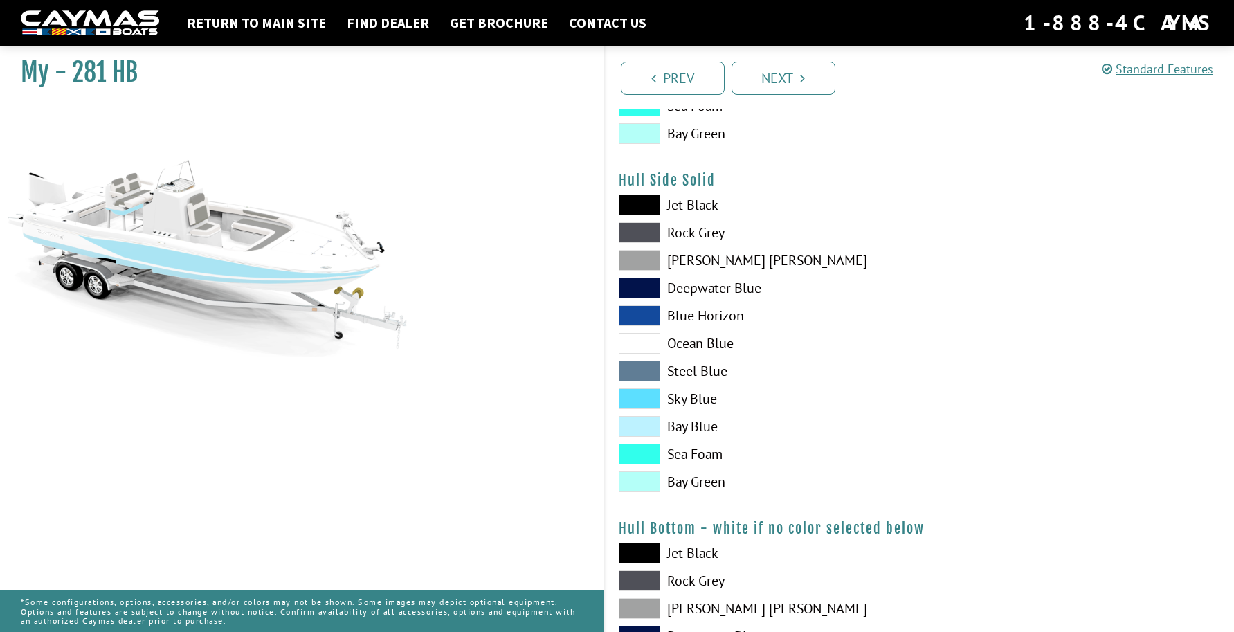
scroll to position [553, 0]
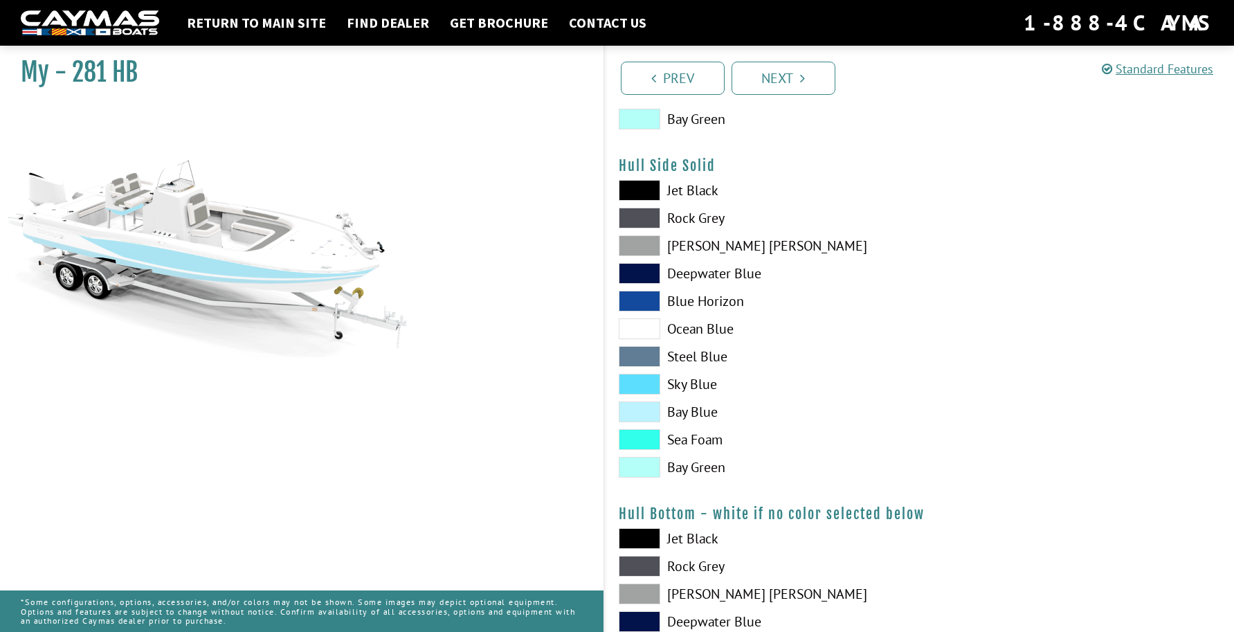
click at [644, 295] on span at bounding box center [640, 301] width 42 height 21
click at [645, 386] on span at bounding box center [640, 384] width 42 height 21
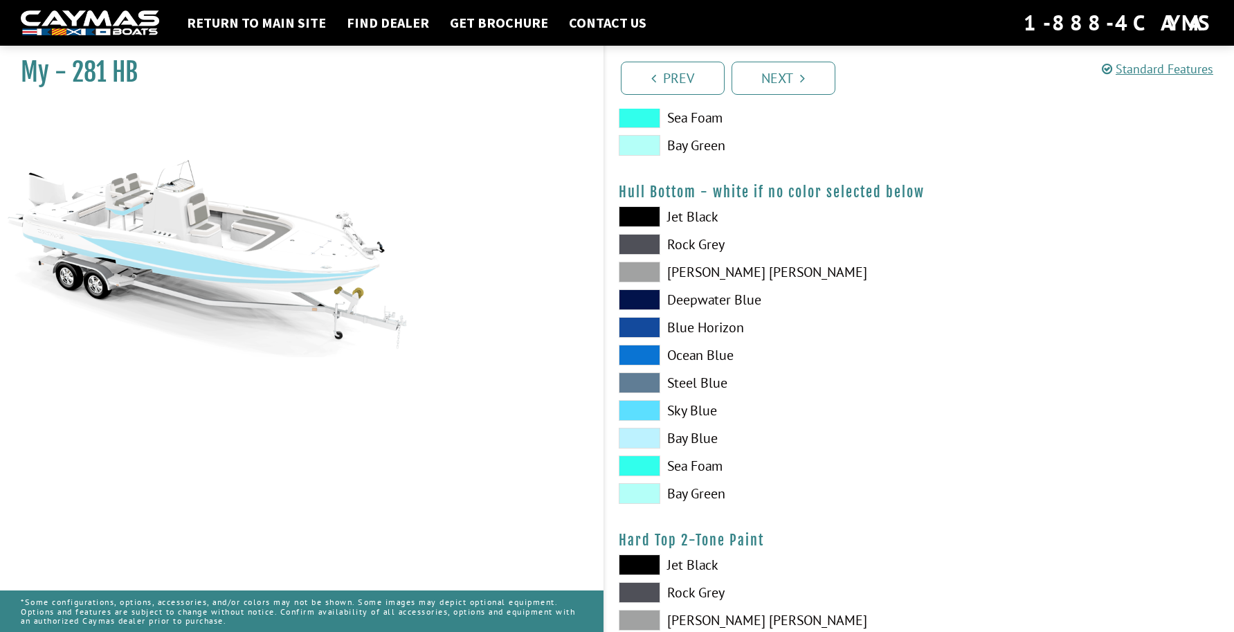
scroll to position [899, 0]
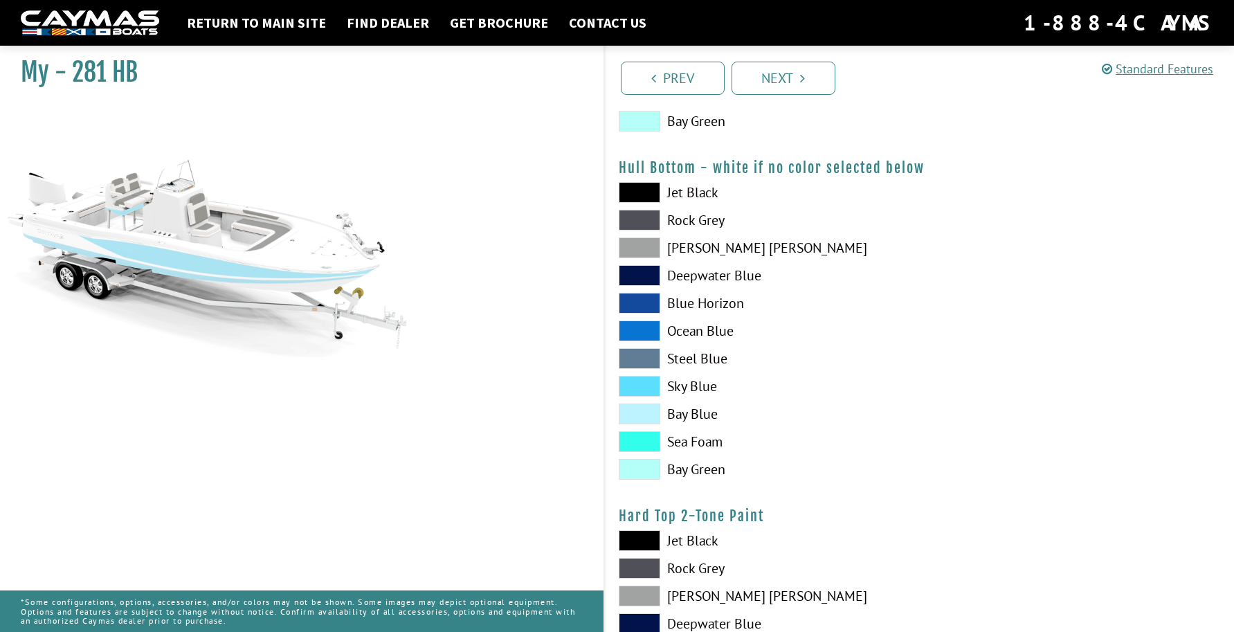
click at [630, 386] on span at bounding box center [640, 386] width 42 height 21
click at [635, 318] on div "Jet Black Rock Grey Dove Gray Deepwater Blue Blue Horizon Ocean Blue" at bounding box center [762, 334] width 315 height 304
click at [639, 327] on span at bounding box center [640, 330] width 42 height 21
click at [644, 392] on span at bounding box center [640, 386] width 42 height 21
click at [645, 440] on span at bounding box center [640, 441] width 42 height 21
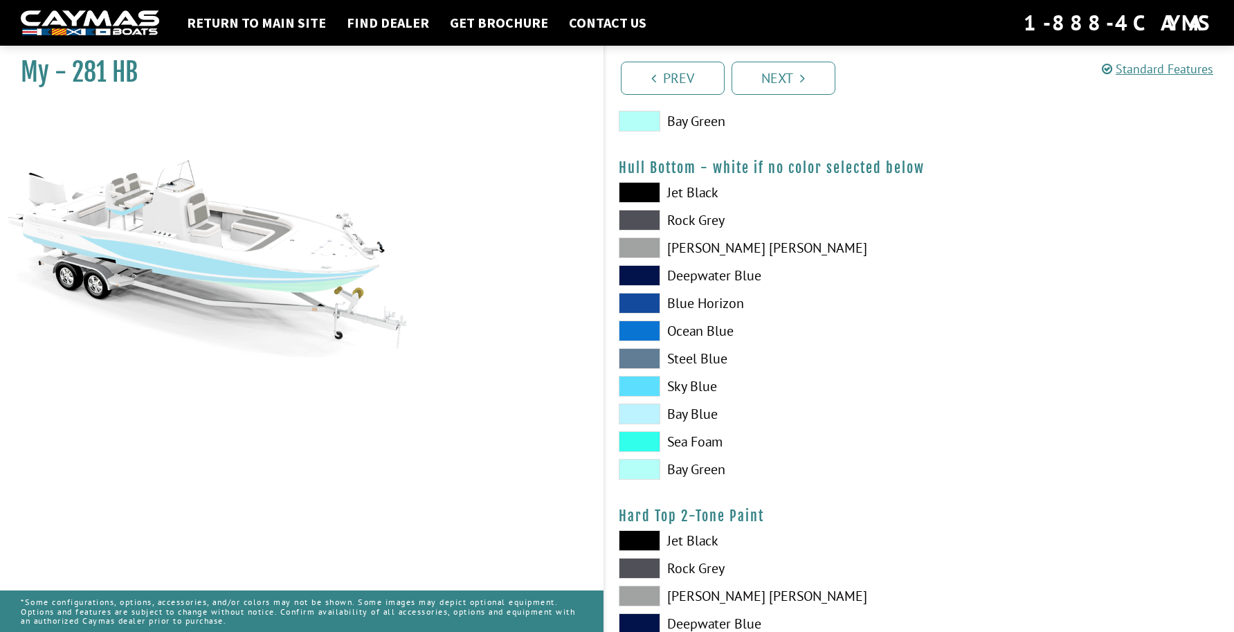
click at [650, 470] on span at bounding box center [640, 469] width 42 height 21
click at [652, 295] on span at bounding box center [640, 303] width 42 height 21
click at [650, 270] on span at bounding box center [640, 275] width 42 height 21
click at [648, 253] on span at bounding box center [640, 247] width 42 height 21
click at [645, 216] on span at bounding box center [640, 220] width 42 height 21
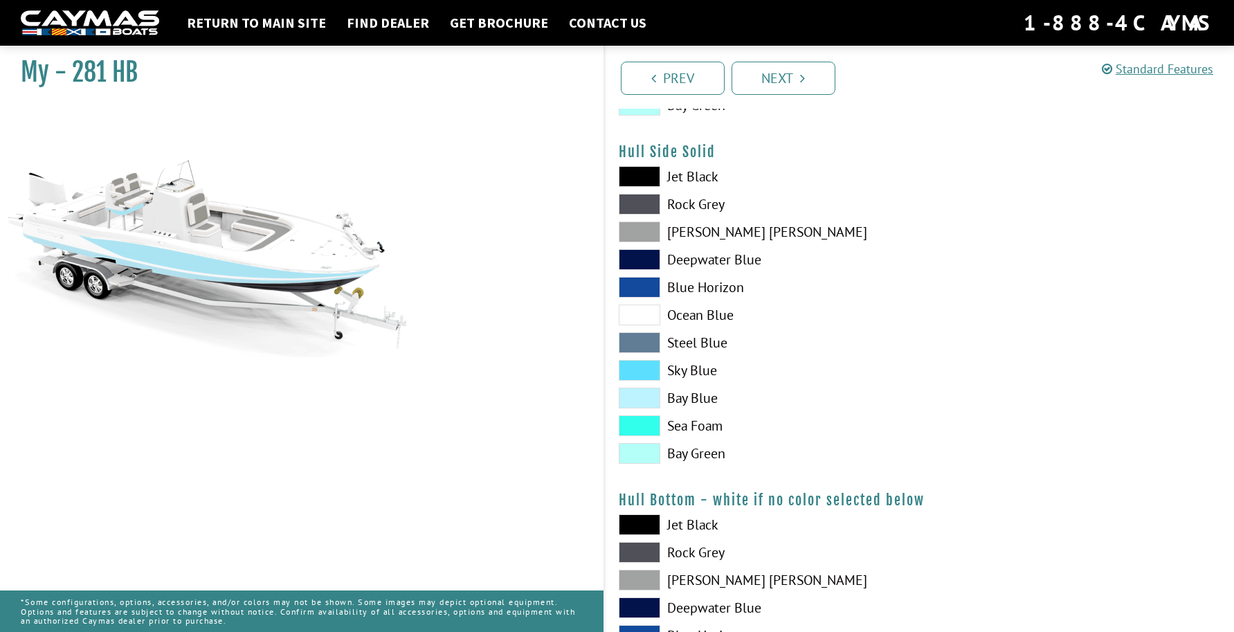
scroll to position [553, 0]
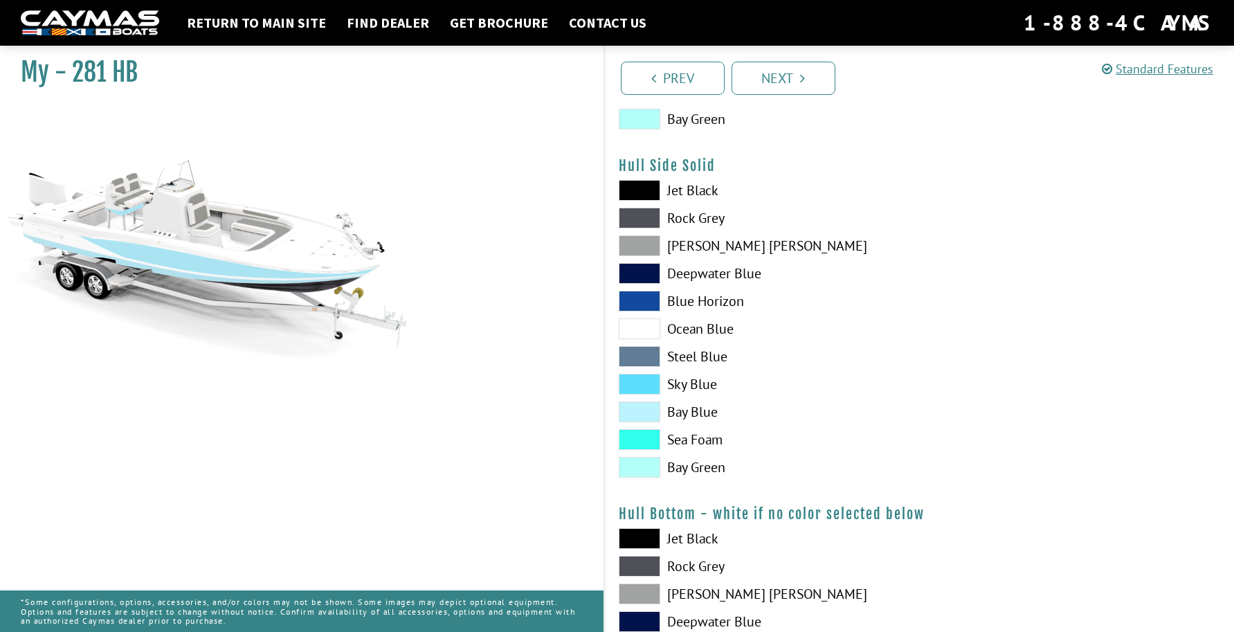
click at [653, 224] on span at bounding box center [640, 218] width 42 height 21
click at [646, 190] on span at bounding box center [640, 190] width 42 height 21
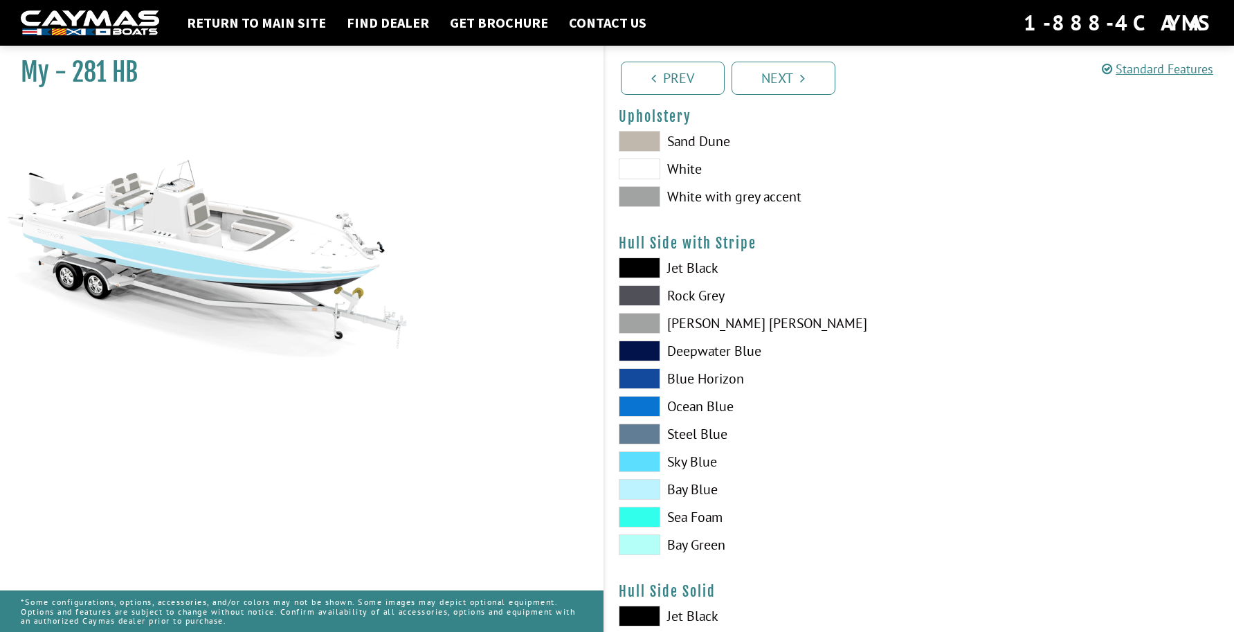
scroll to position [277, 0]
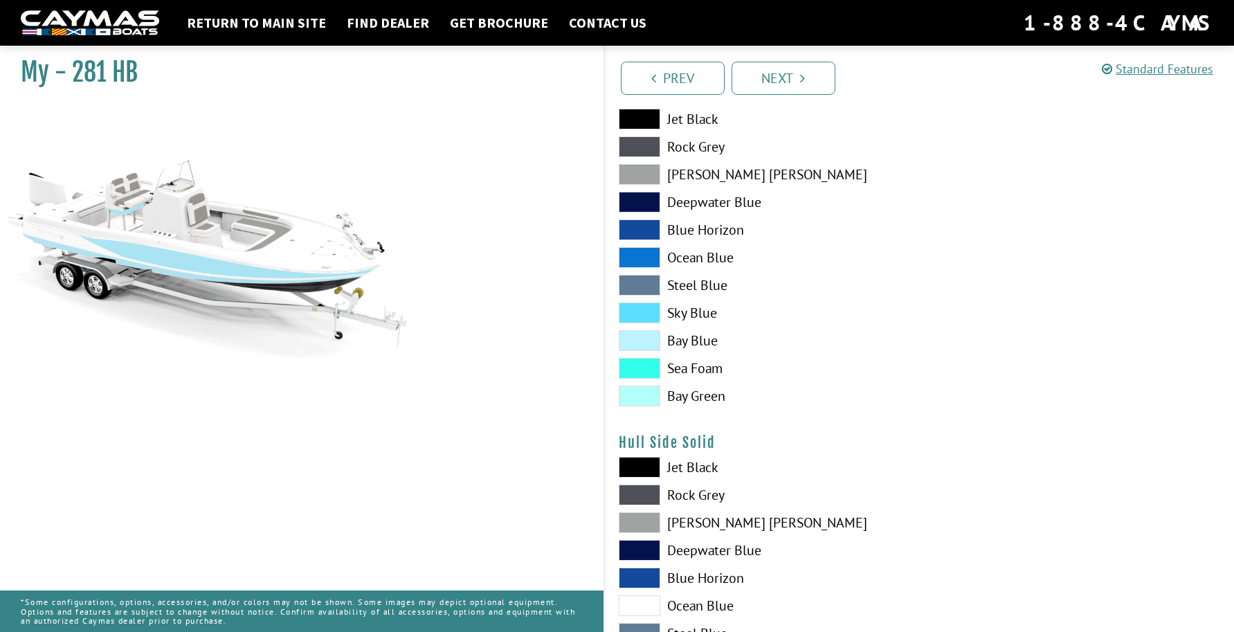
click at [640, 122] on span at bounding box center [640, 119] width 42 height 21
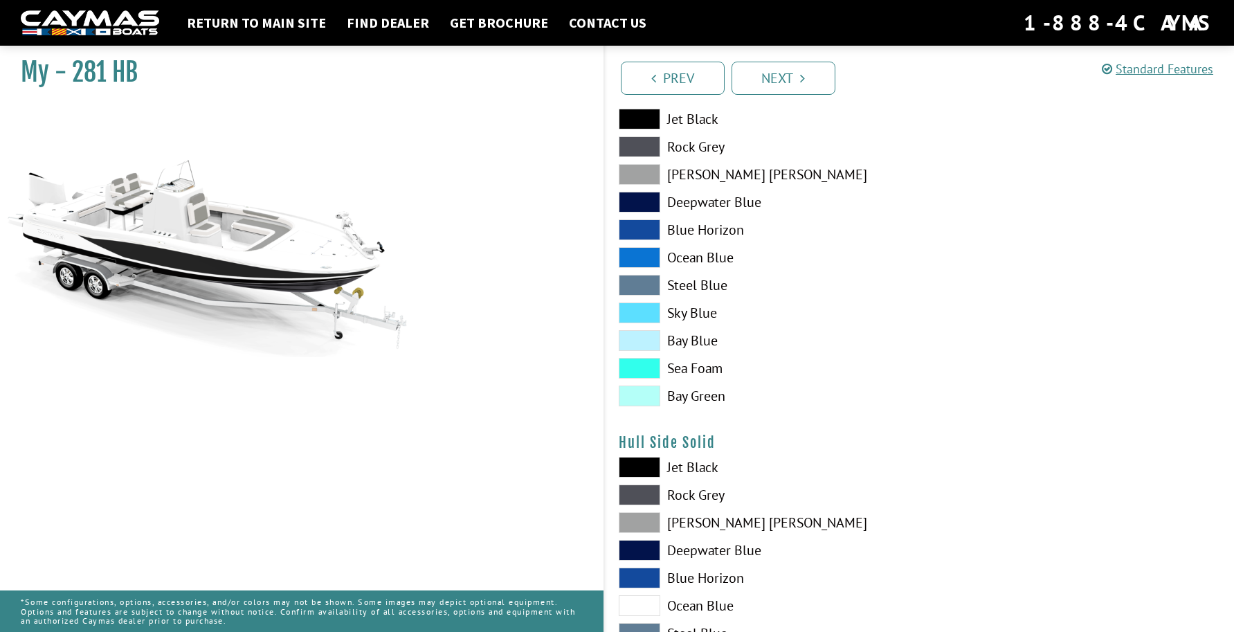
click at [648, 268] on div "Jet Black Rock Grey Dove Gray Deepwater Blue Blue Horizon Ocean Blue" at bounding box center [762, 261] width 315 height 304
click at [648, 262] on span at bounding box center [640, 257] width 42 height 21
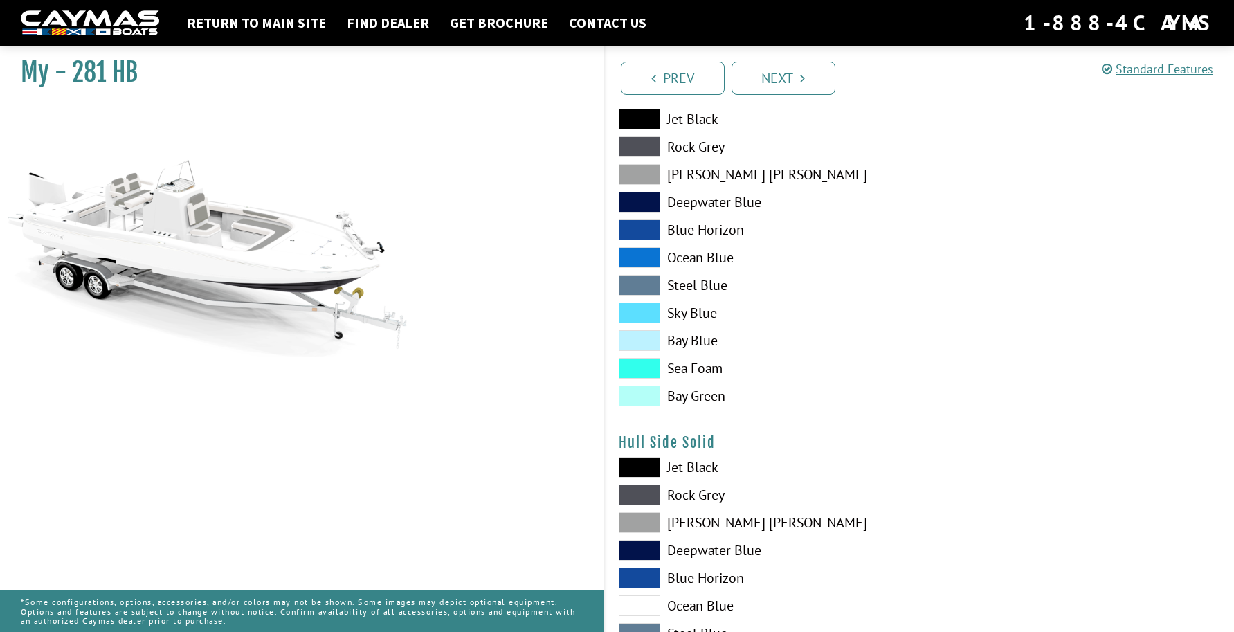
click at [630, 319] on span at bounding box center [640, 312] width 42 height 21
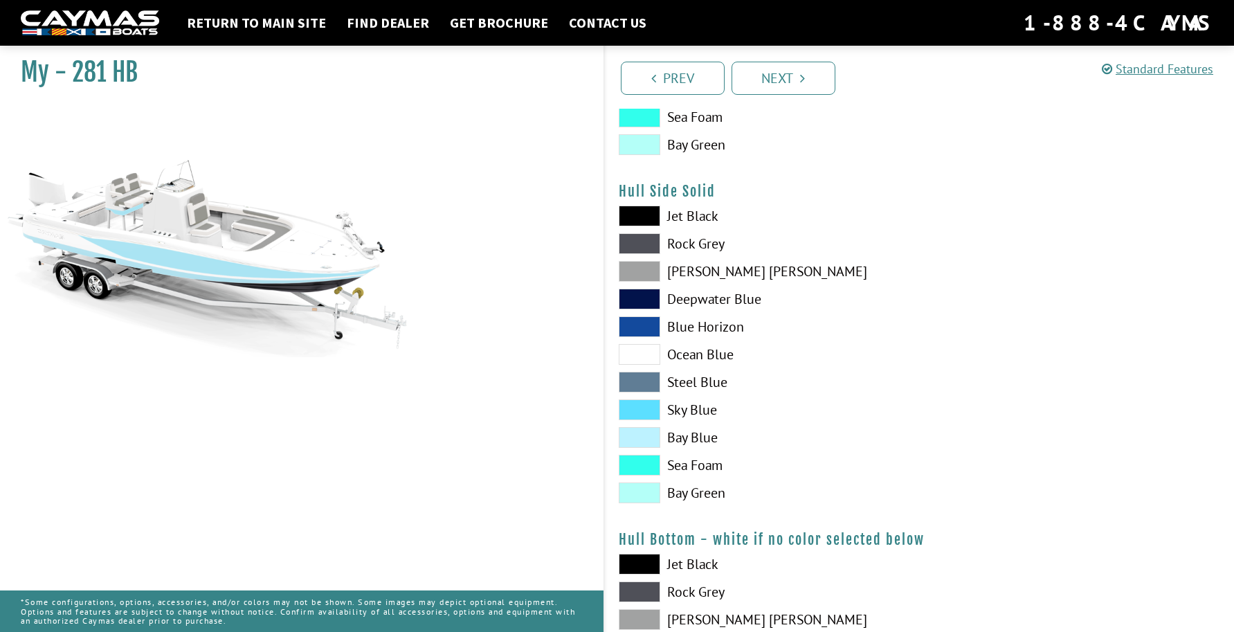
scroll to position [553, 0]
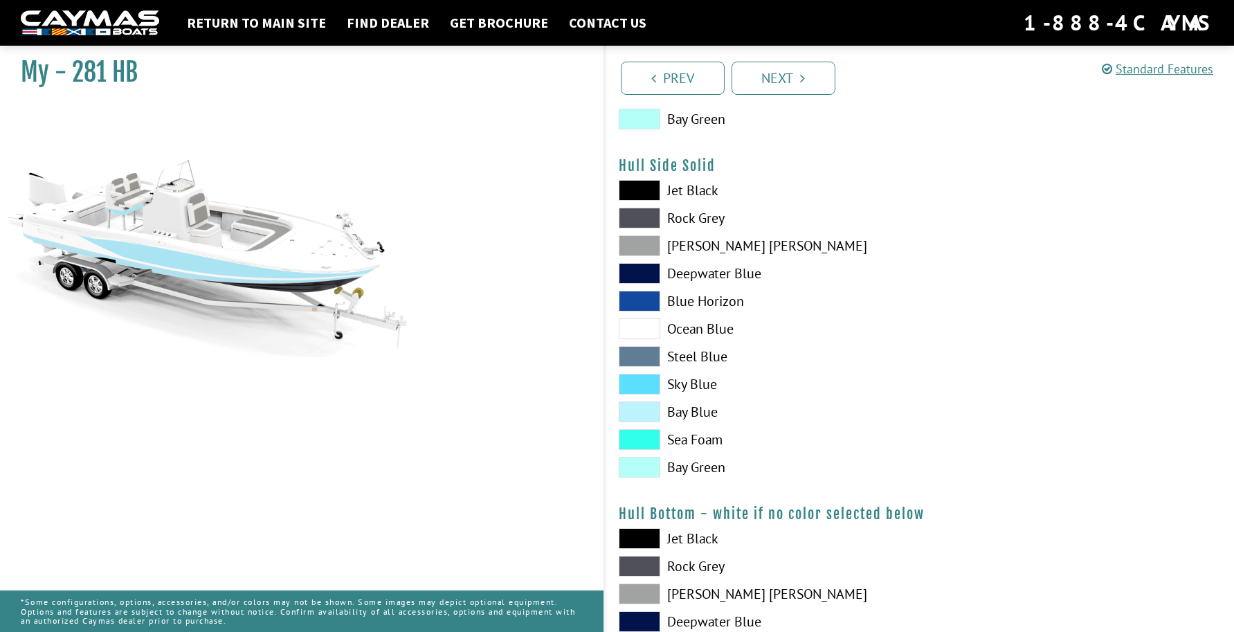
click at [652, 381] on span at bounding box center [640, 384] width 42 height 21
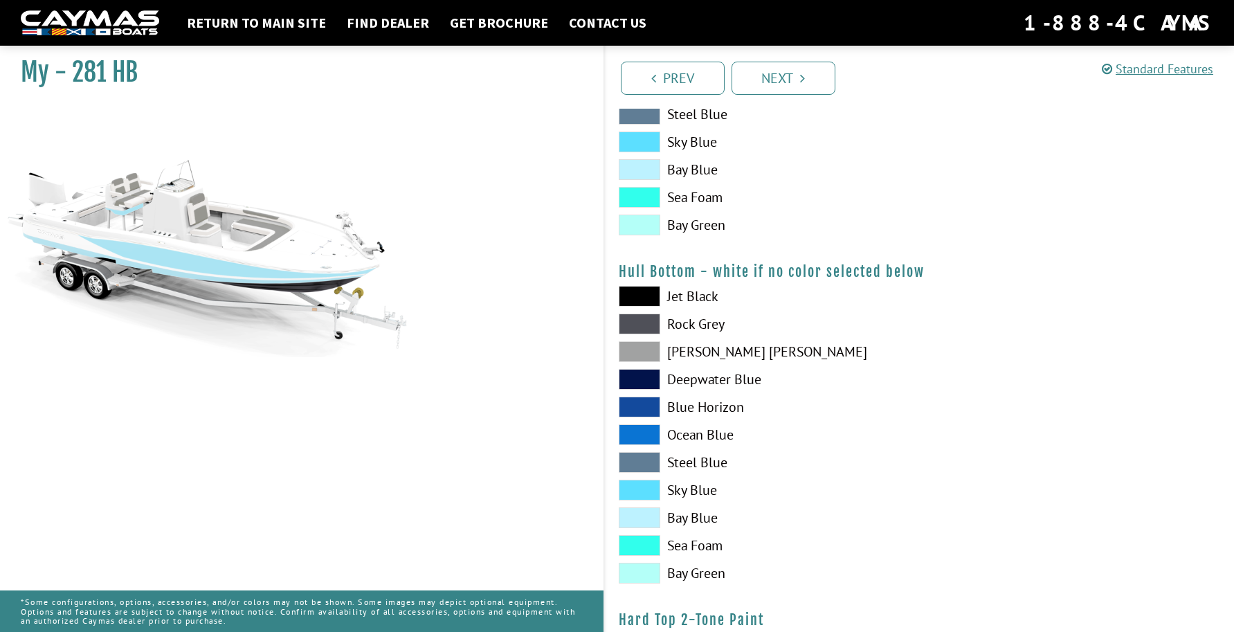
scroll to position [830, 0]
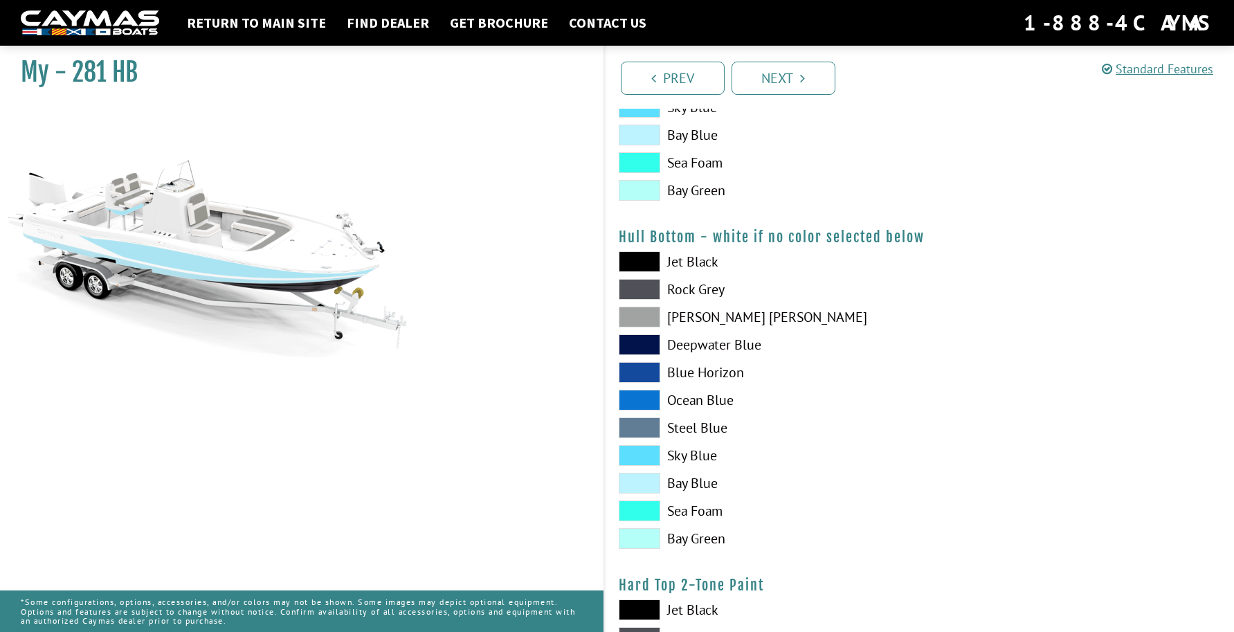
click at [632, 457] on span at bounding box center [640, 455] width 42 height 21
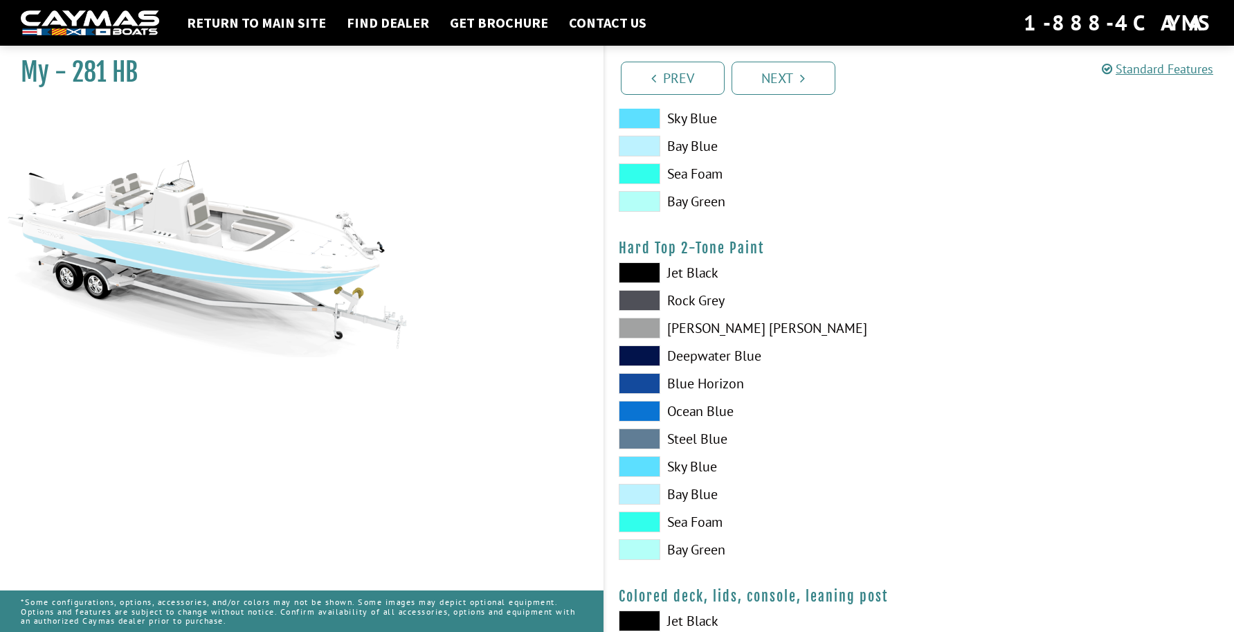
scroll to position [1176, 0]
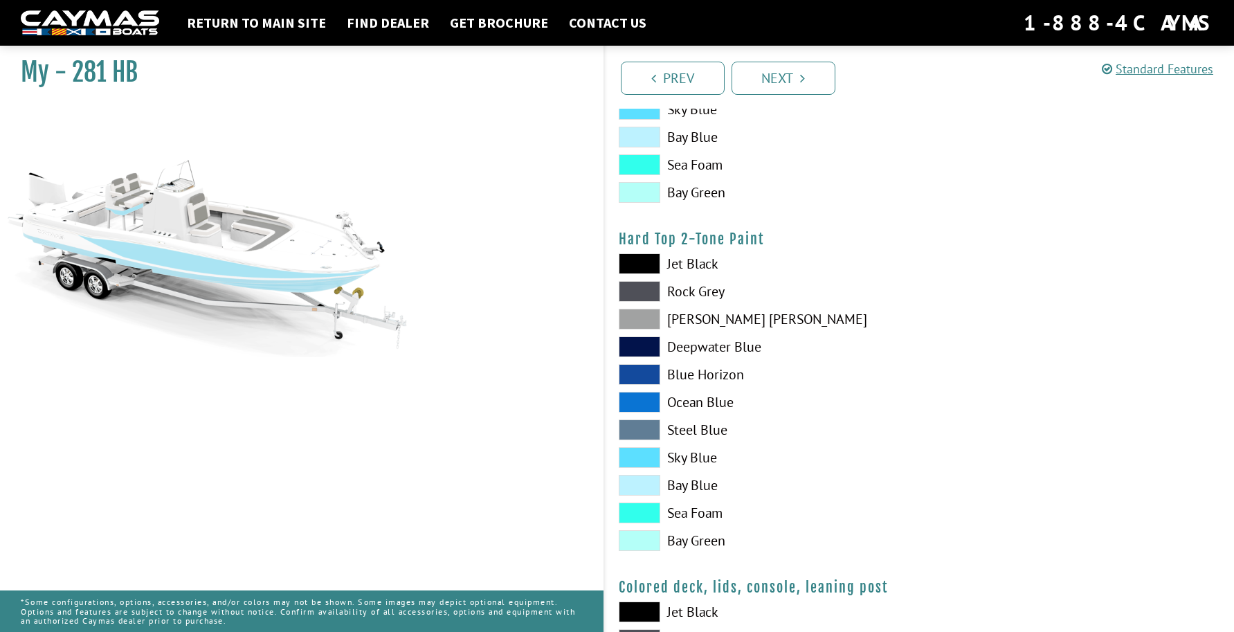
click at [627, 452] on span at bounding box center [640, 457] width 42 height 21
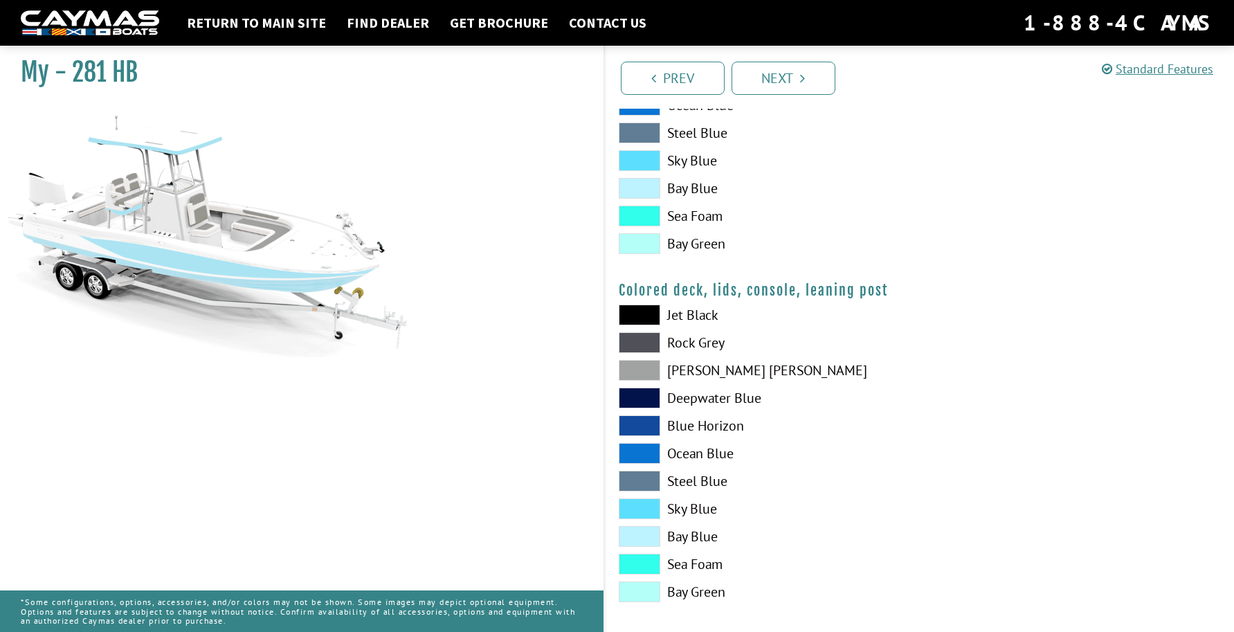
scroll to position [1484, 0]
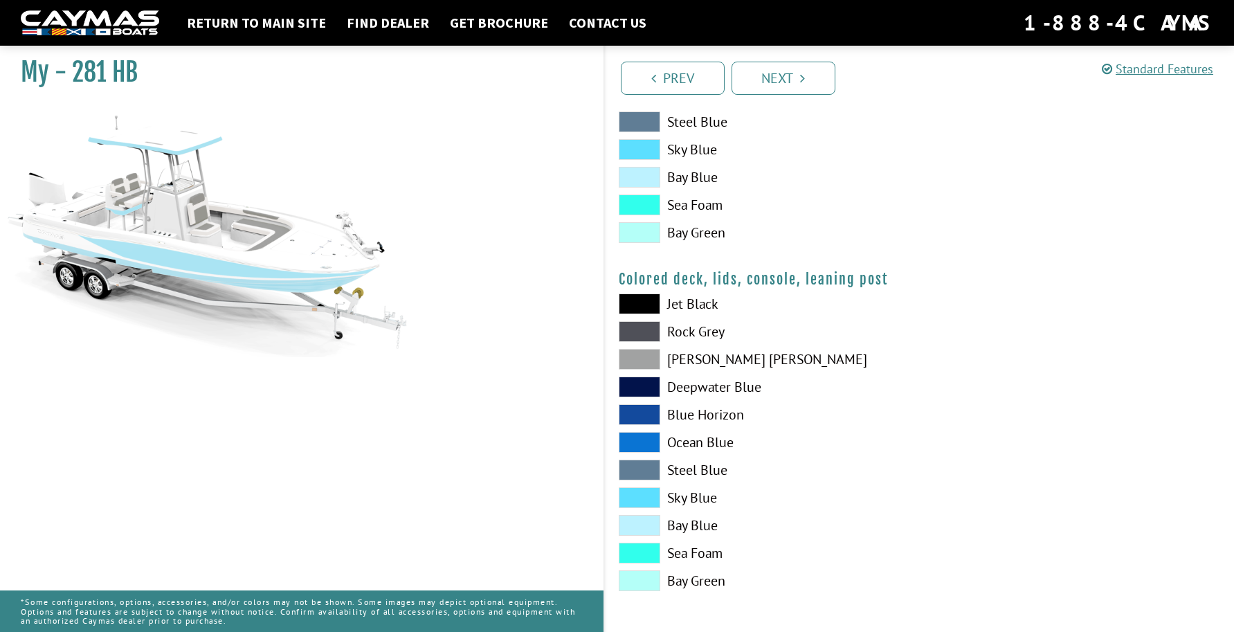
click at [647, 354] on span at bounding box center [640, 359] width 42 height 21
click at [645, 333] on span at bounding box center [640, 331] width 42 height 21
click at [644, 363] on span at bounding box center [640, 359] width 42 height 21
click at [645, 385] on span at bounding box center [640, 386] width 42 height 21
click at [639, 329] on span at bounding box center [640, 331] width 42 height 21
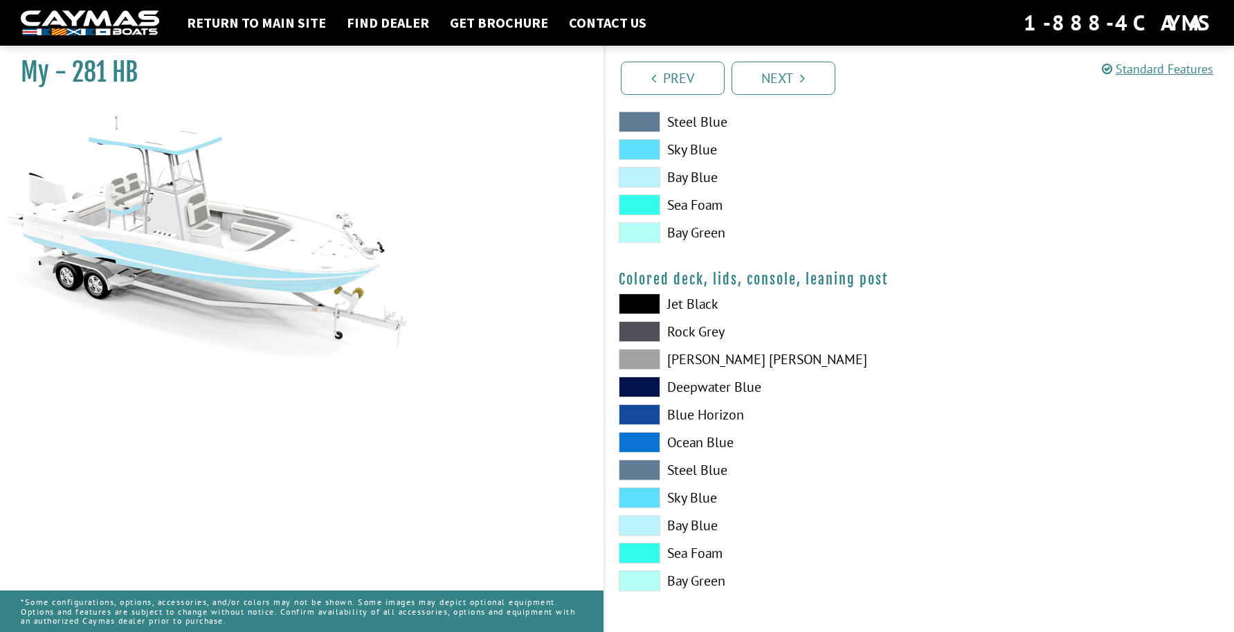
click at [639, 306] on span at bounding box center [640, 303] width 42 height 21
click at [644, 338] on span at bounding box center [640, 331] width 42 height 21
click at [637, 492] on span at bounding box center [640, 497] width 42 height 21
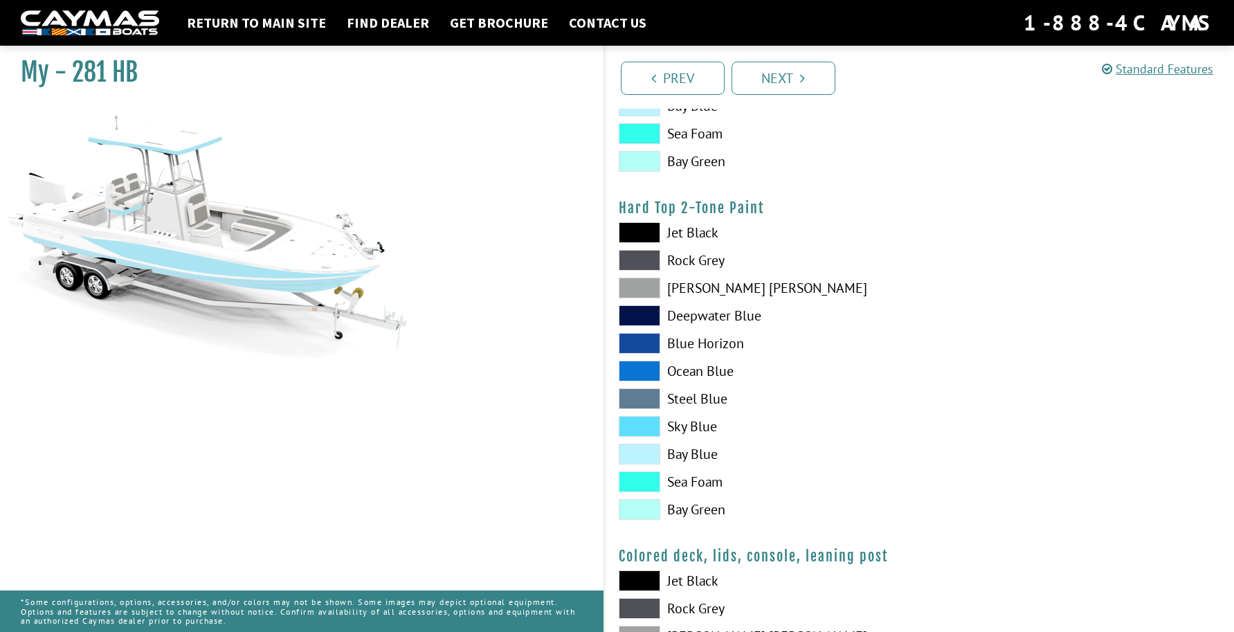
click at [762, 60] on li "Next" at bounding box center [783, 76] width 104 height 35
click at [765, 75] on link "Next" at bounding box center [783, 78] width 104 height 33
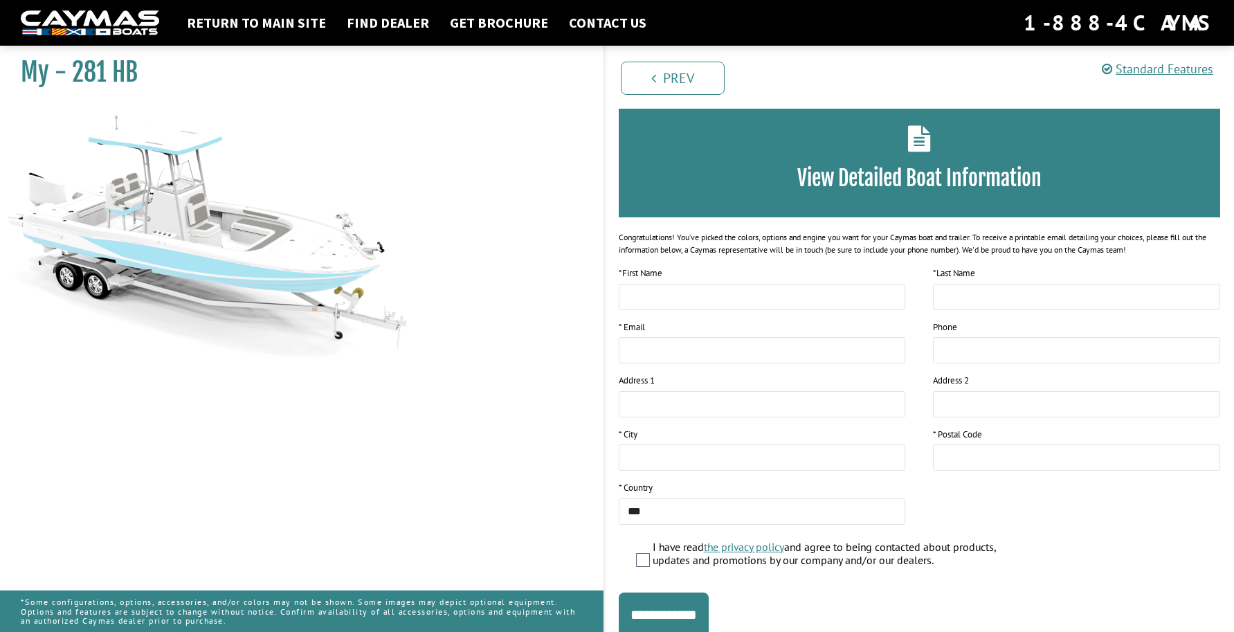
scroll to position [0, 0]
